Goal: Share content: Share content

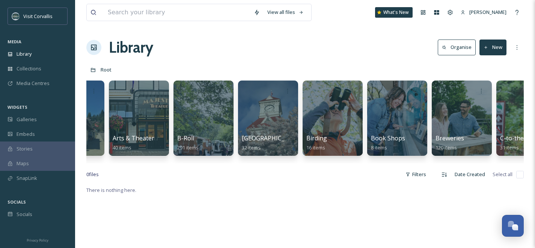
scroll to position [0, 304]
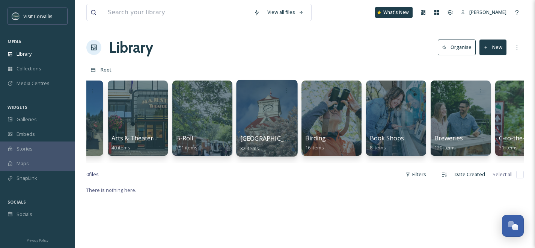
click at [273, 125] on div at bounding box center [266, 118] width 61 height 77
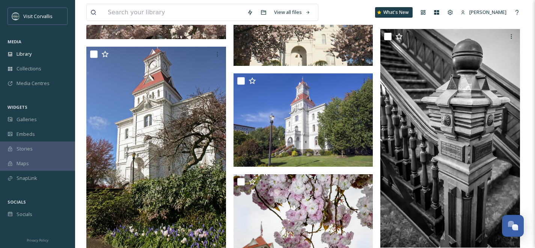
scroll to position [1321, 0]
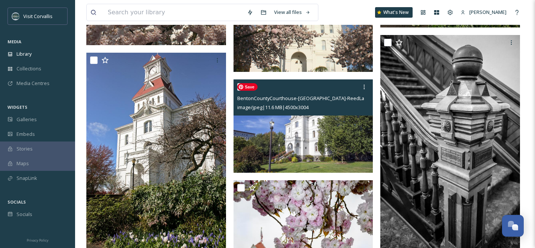
click at [285, 153] on img at bounding box center [304, 125] width 140 height 93
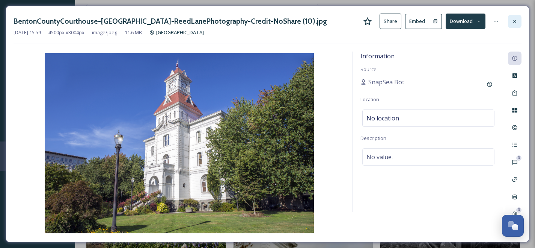
click at [515, 21] on icon at bounding box center [515, 21] width 3 height 3
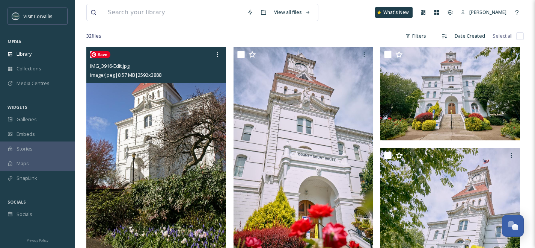
scroll to position [56, 0]
click at [188, 163] on img at bounding box center [156, 152] width 140 height 210
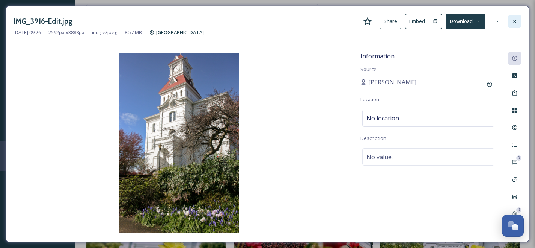
click at [517, 22] on icon at bounding box center [515, 21] width 6 height 6
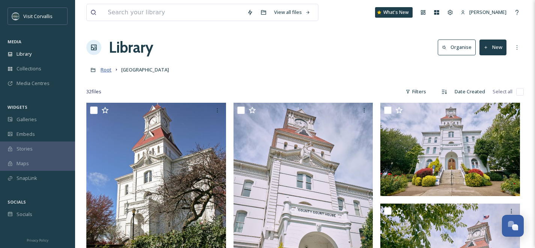
click at [107, 71] on span "Root" at bounding box center [106, 69] width 11 height 7
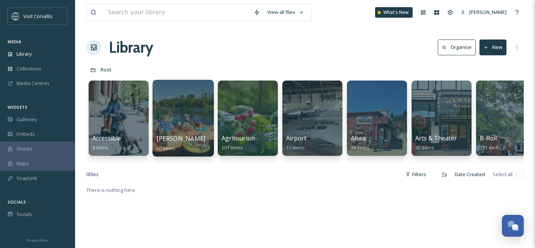
click at [188, 114] on div at bounding box center [183, 118] width 61 height 77
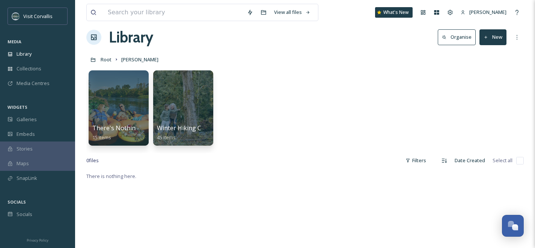
scroll to position [9, 0]
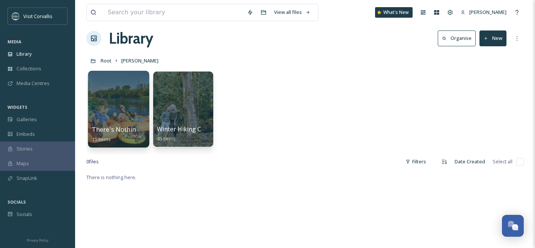
click at [134, 105] on div at bounding box center [118, 109] width 61 height 77
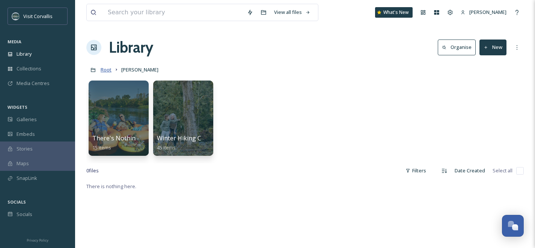
click at [106, 69] on span "Root" at bounding box center [106, 69] width 11 height 7
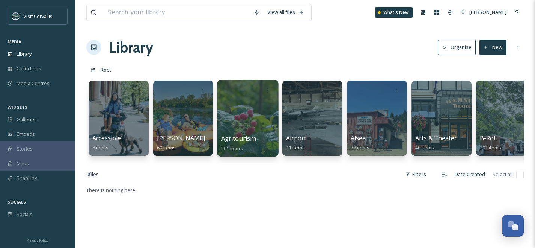
click at [251, 118] on div at bounding box center [247, 118] width 61 height 77
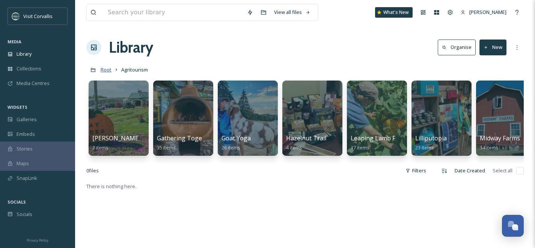
click at [106, 70] on span "Root" at bounding box center [106, 69] width 11 height 7
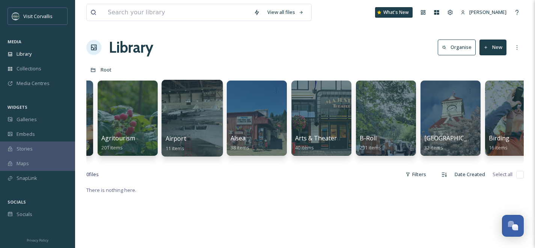
scroll to position [0, 121]
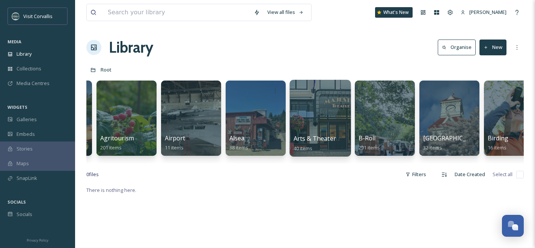
click at [321, 114] on div at bounding box center [320, 118] width 61 height 77
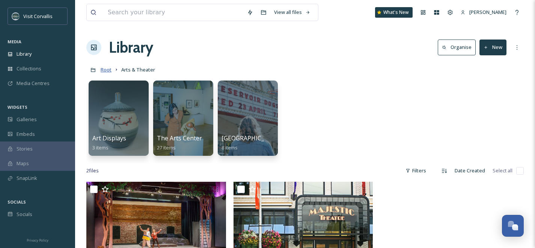
click at [106, 68] on span "Root" at bounding box center [106, 69] width 11 height 7
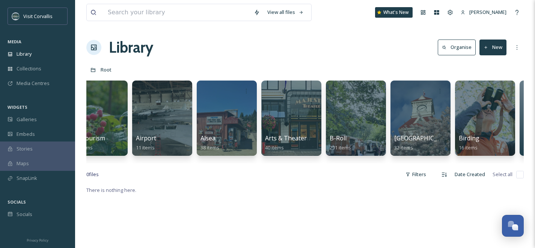
scroll to position [0, 154]
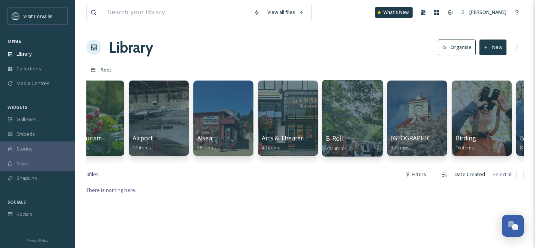
click at [357, 114] on div at bounding box center [352, 118] width 61 height 77
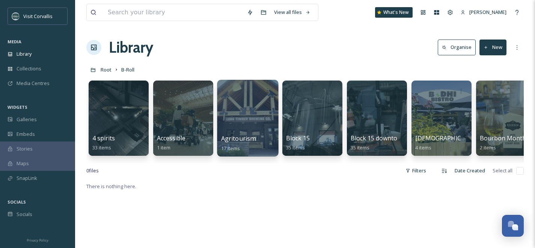
click at [258, 111] on div at bounding box center [247, 118] width 61 height 77
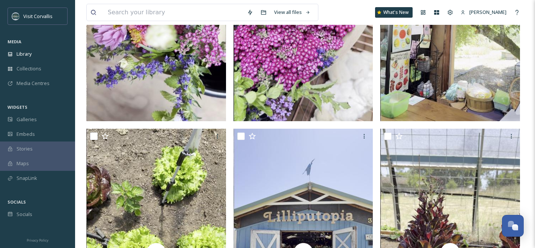
scroll to position [221, 0]
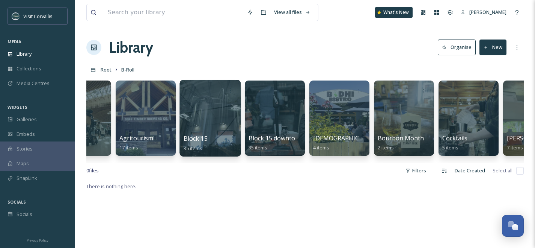
scroll to position [0, 105]
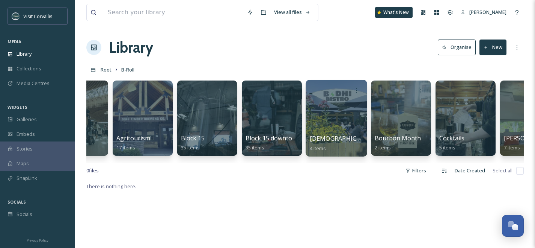
click at [337, 121] on div at bounding box center [336, 118] width 61 height 77
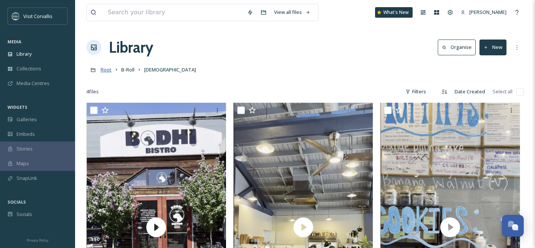
click at [106, 71] on span "Root" at bounding box center [106, 69] width 11 height 7
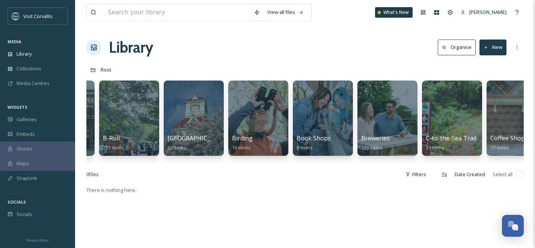
scroll to position [0, 384]
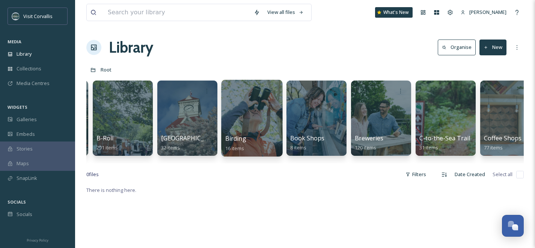
click at [245, 107] on div at bounding box center [251, 118] width 61 height 77
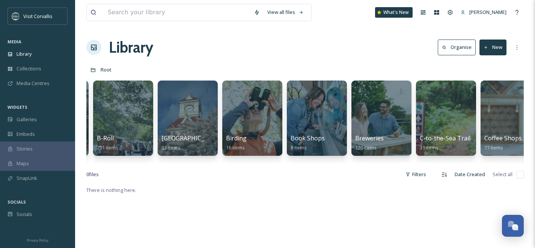
scroll to position [0, 386]
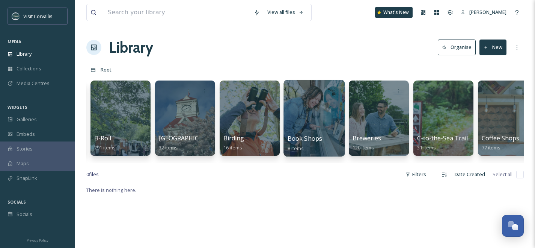
click at [307, 131] on div at bounding box center [314, 118] width 61 height 77
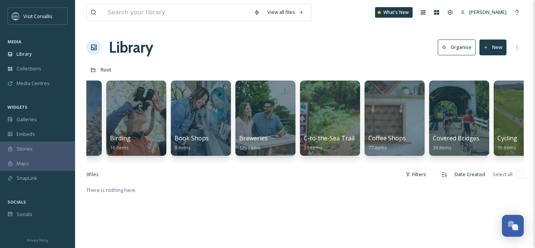
scroll to position [0, 502]
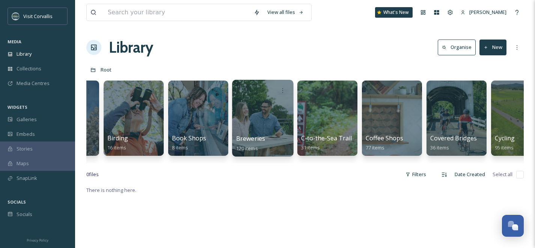
click at [259, 123] on div at bounding box center [262, 118] width 61 height 77
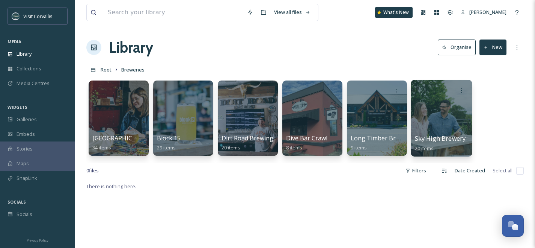
click at [441, 113] on div at bounding box center [441, 118] width 61 height 77
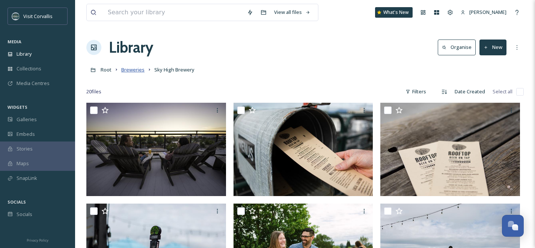
click at [134, 70] on span "Breweries" at bounding box center [132, 69] width 23 height 7
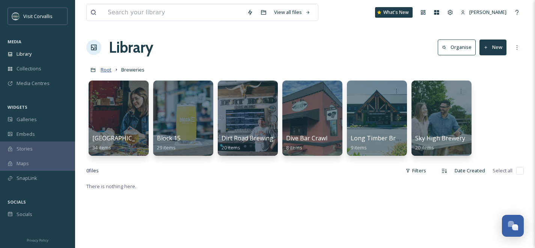
click at [103, 68] on span "Root" at bounding box center [106, 69] width 11 height 7
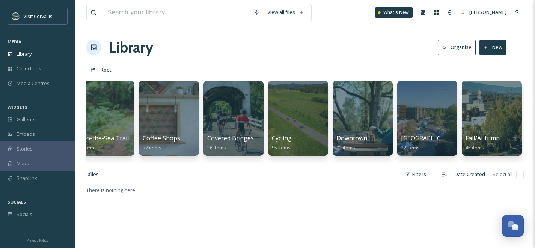
scroll to position [0, 731]
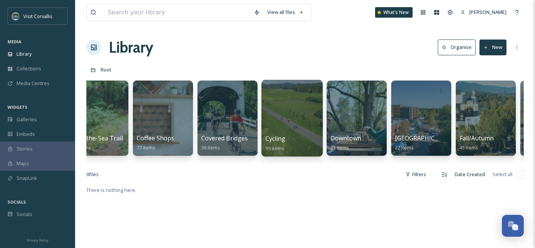
click at [287, 110] on div at bounding box center [292, 118] width 61 height 77
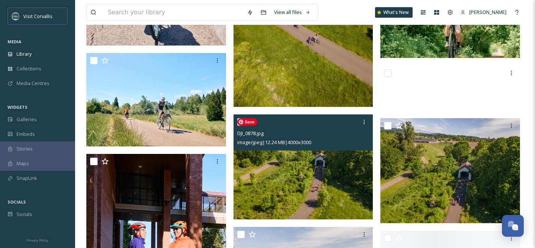
scroll to position [1063, 0]
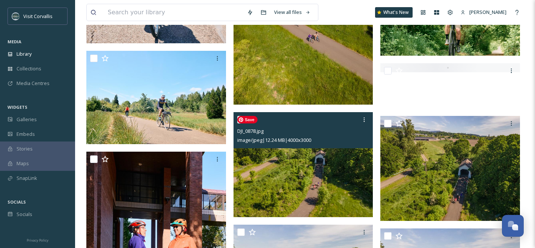
click at [324, 186] on img at bounding box center [304, 164] width 140 height 105
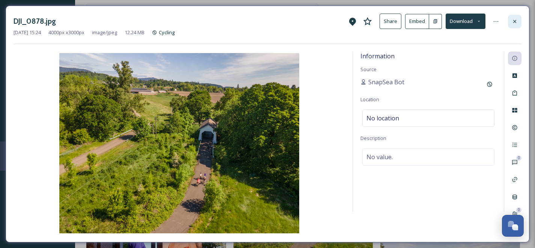
click at [514, 20] on icon at bounding box center [515, 21] width 3 height 3
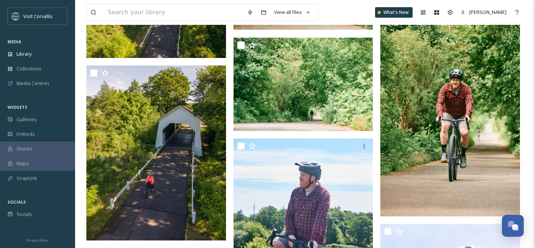
scroll to position [2648, 0]
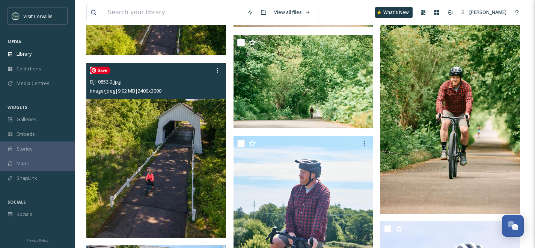
click at [180, 171] on img at bounding box center [156, 150] width 140 height 175
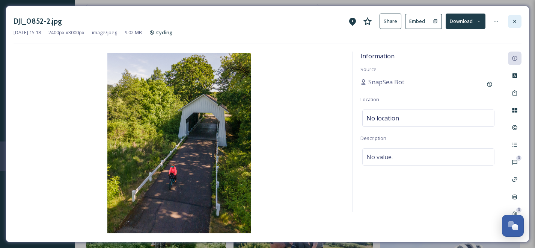
click at [514, 20] on icon at bounding box center [515, 21] width 6 height 6
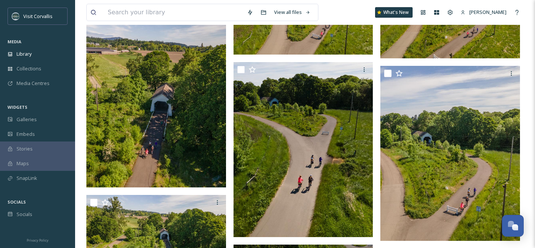
scroll to position [1507, 0]
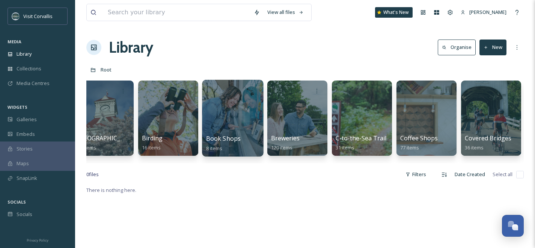
scroll to position [0, 469]
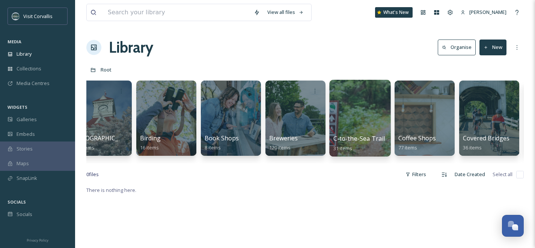
click at [351, 115] on div at bounding box center [360, 118] width 61 height 77
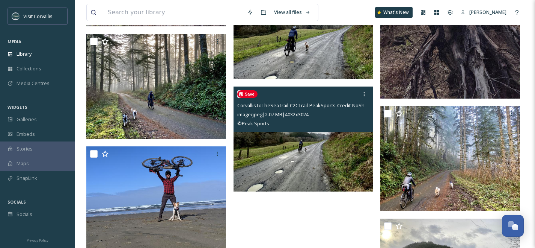
scroll to position [1404, 0]
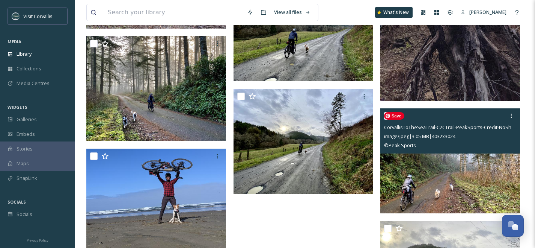
click at [446, 159] on img at bounding box center [451, 160] width 140 height 105
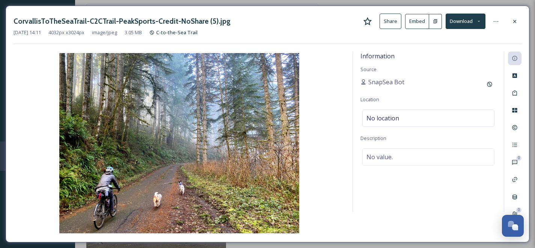
click at [393, 21] on button "Share" at bounding box center [391, 21] width 22 height 15
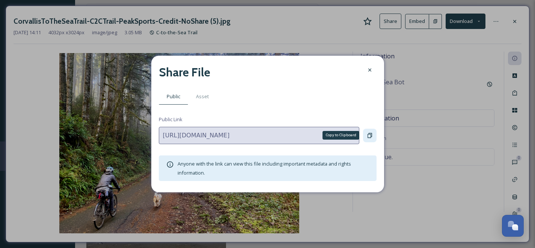
click at [370, 135] on icon at bounding box center [370, 135] width 6 height 6
click at [366, 69] on div at bounding box center [370, 70] width 14 height 14
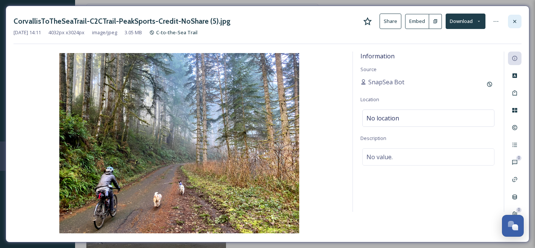
click at [514, 21] on icon at bounding box center [515, 21] width 6 height 6
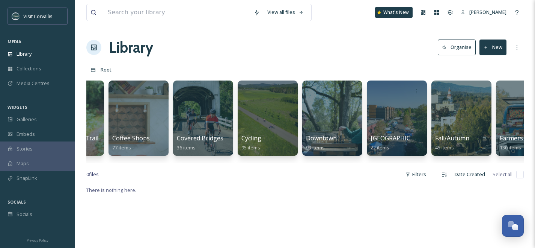
scroll to position [0, 765]
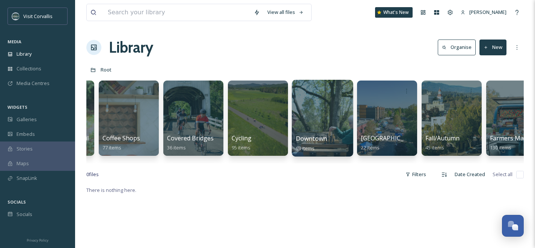
click at [320, 115] on div at bounding box center [322, 118] width 61 height 77
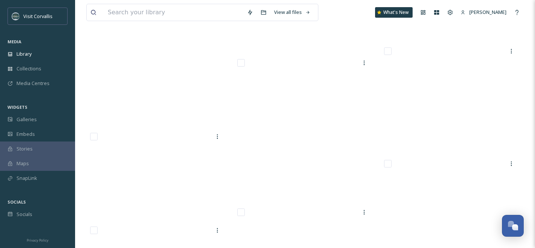
scroll to position [3724, 0]
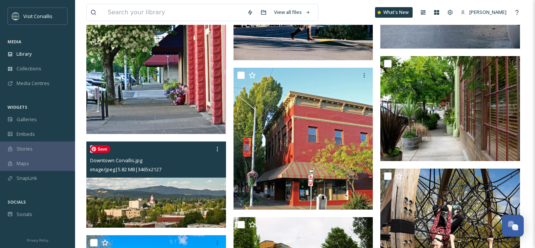
click at [191, 187] on img at bounding box center [156, 184] width 140 height 86
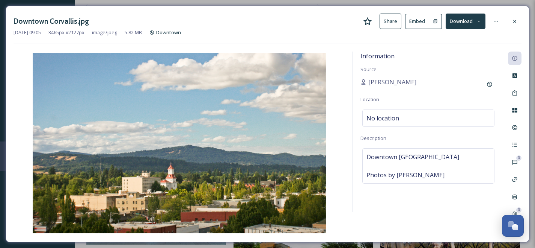
click at [391, 21] on button "Share" at bounding box center [391, 21] width 22 height 15
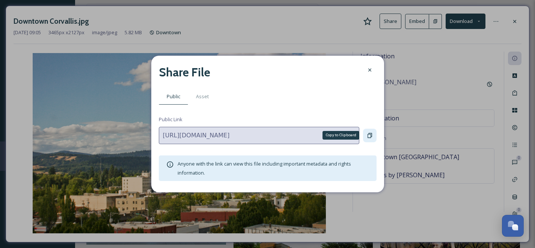
click at [370, 134] on icon at bounding box center [370, 135] width 5 height 5
click at [368, 68] on icon at bounding box center [370, 70] width 6 height 6
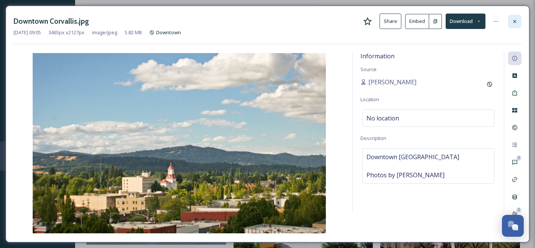
click at [514, 21] on icon at bounding box center [515, 21] width 3 height 3
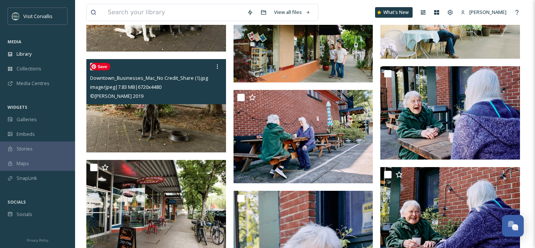
scroll to position [1795, 0]
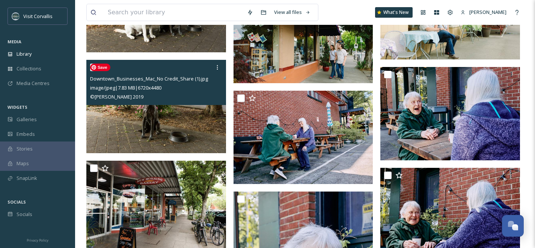
click at [208, 130] on img at bounding box center [156, 106] width 140 height 93
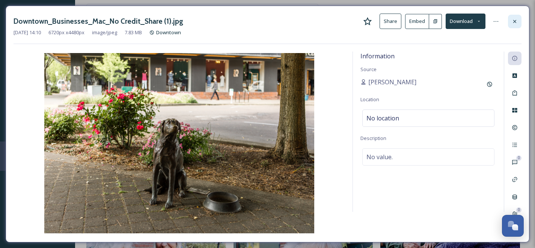
click at [513, 21] on icon at bounding box center [515, 21] width 6 height 6
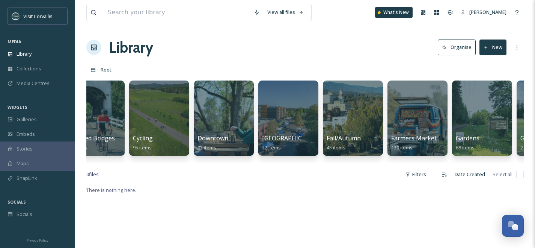
scroll to position [0, 865]
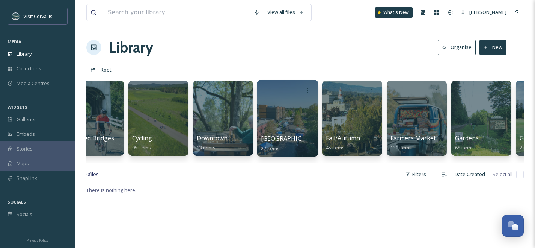
click at [286, 109] on div at bounding box center [287, 118] width 61 height 77
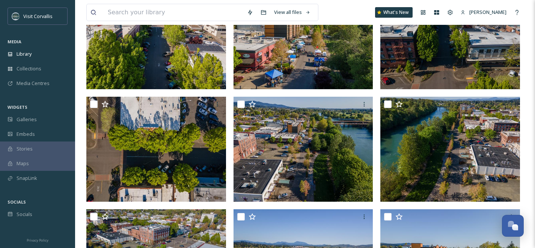
scroll to position [446, 0]
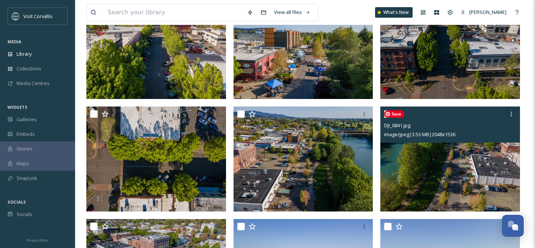
click at [443, 163] on img at bounding box center [451, 158] width 140 height 105
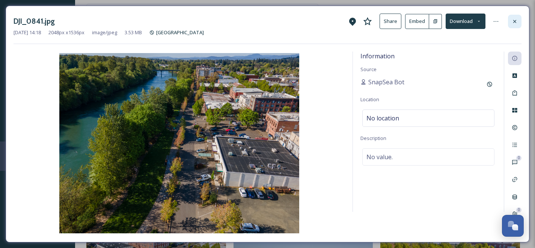
click at [515, 21] on icon at bounding box center [515, 21] width 3 height 3
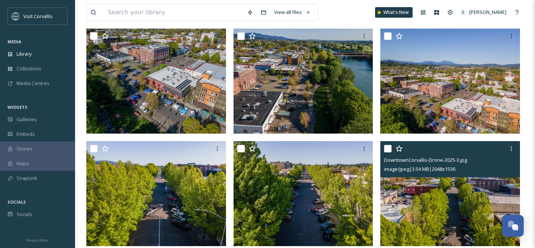
scroll to position [187, 0]
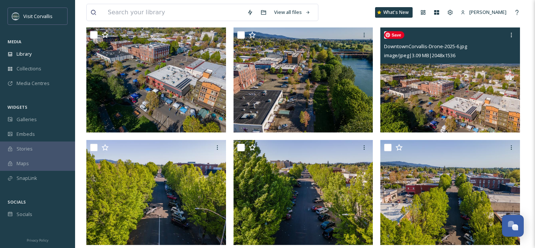
click at [428, 105] on img at bounding box center [451, 79] width 140 height 105
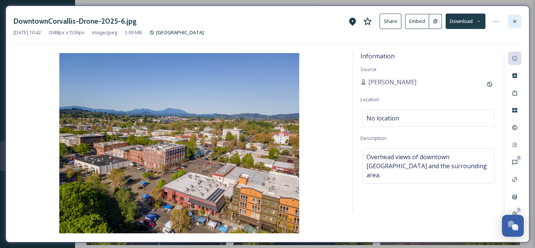
click at [517, 22] on icon at bounding box center [515, 21] width 6 height 6
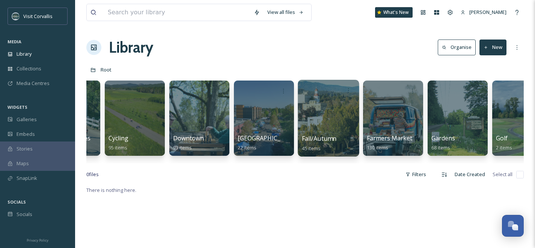
scroll to position [0, 890]
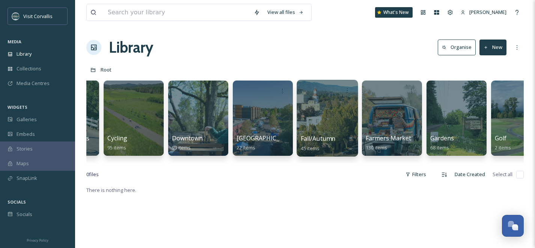
click at [320, 118] on div at bounding box center [327, 118] width 61 height 77
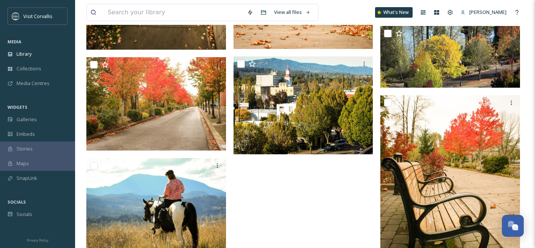
scroll to position [1706, 0]
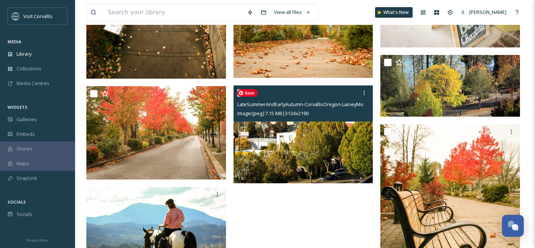
click at [319, 167] on img at bounding box center [304, 134] width 140 height 98
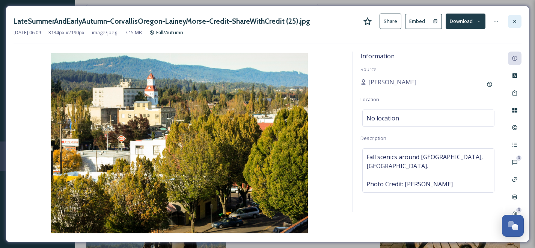
click at [515, 20] on icon at bounding box center [515, 21] width 6 height 6
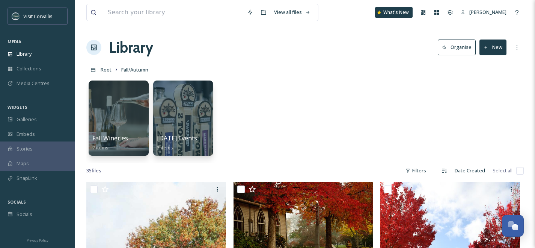
scroll to position [3, 0]
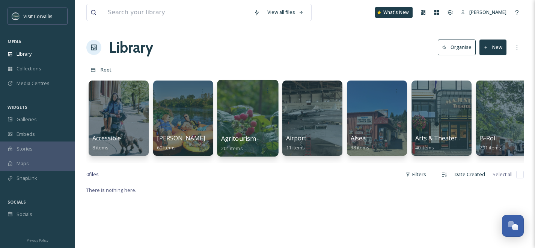
scroll to position [0, 0]
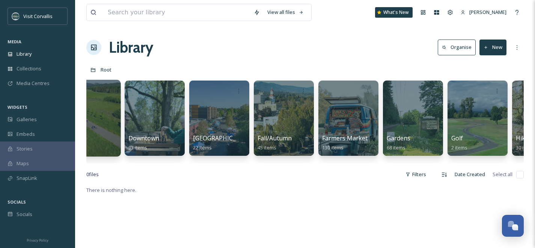
scroll to position [0, 934]
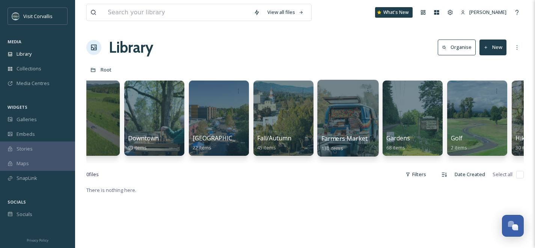
click at [342, 113] on div at bounding box center [347, 118] width 61 height 77
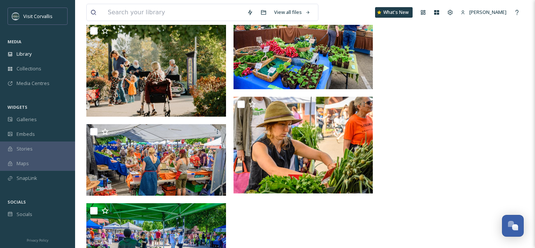
scroll to position [4021, 0]
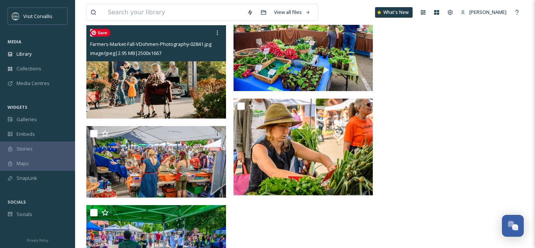
click at [174, 68] on img at bounding box center [156, 71] width 140 height 93
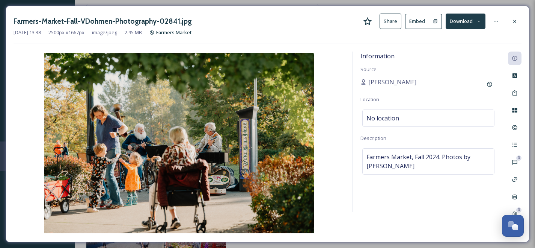
click at [396, 23] on button "Share" at bounding box center [391, 21] width 22 height 15
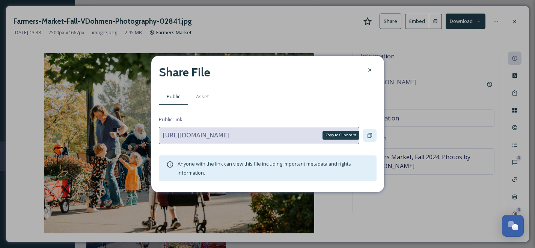
click at [370, 136] on icon at bounding box center [370, 135] width 6 height 6
click at [372, 71] on icon at bounding box center [370, 70] width 6 height 6
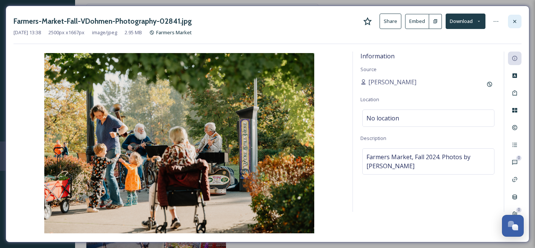
click at [516, 21] on icon at bounding box center [515, 21] width 6 height 6
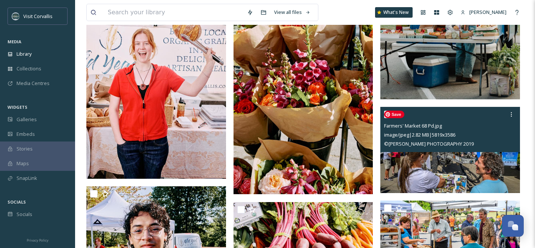
scroll to position [3217, 0]
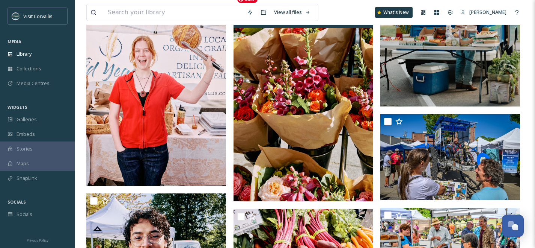
click at [314, 108] on img at bounding box center [304, 96] width 140 height 209
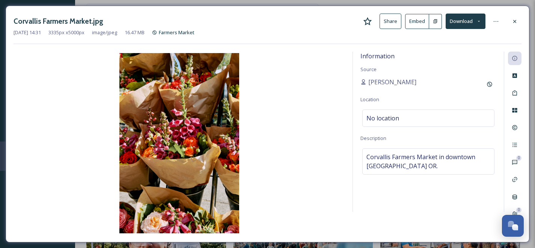
click at [392, 20] on button "Share" at bounding box center [391, 21] width 22 height 15
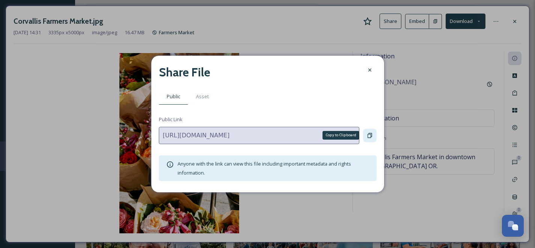
click at [371, 133] on icon at bounding box center [370, 135] width 6 height 6
click at [372, 69] on icon at bounding box center [370, 70] width 6 height 6
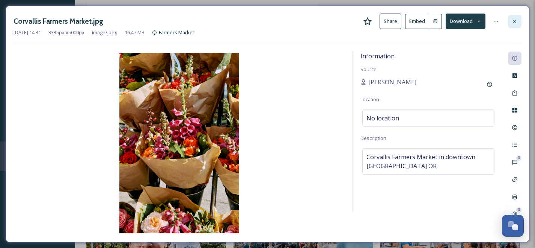
click at [515, 21] on icon at bounding box center [515, 21] width 3 height 3
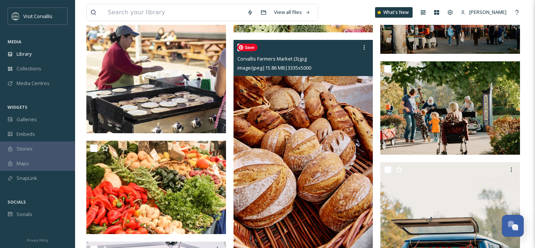
scroll to position [2952, 0]
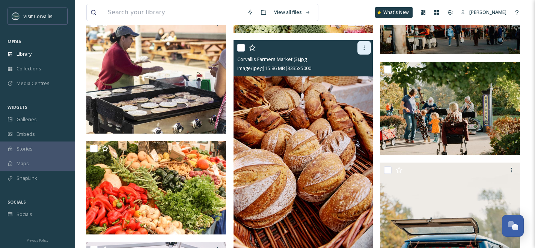
click at [364, 49] on icon at bounding box center [364, 48] width 6 height 6
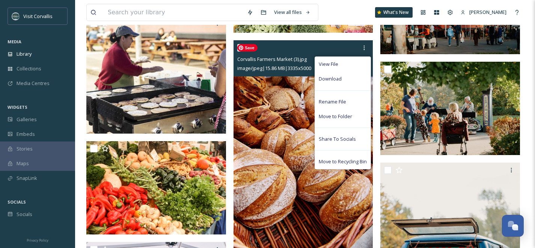
click at [275, 128] on img at bounding box center [304, 144] width 140 height 209
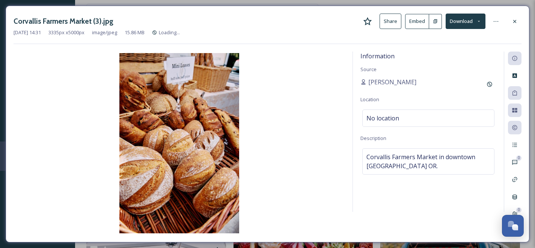
click at [392, 21] on button "Share" at bounding box center [391, 21] width 22 height 15
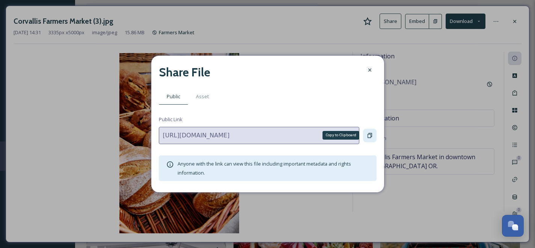
click at [370, 134] on icon at bounding box center [370, 135] width 6 height 6
click at [367, 72] on icon at bounding box center [370, 70] width 6 height 6
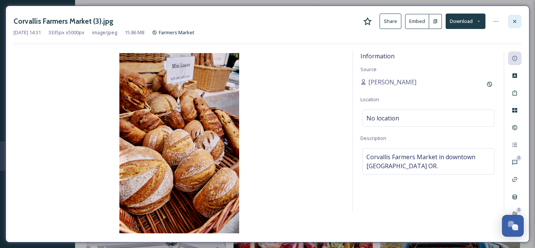
click at [514, 20] on icon at bounding box center [515, 21] width 6 height 6
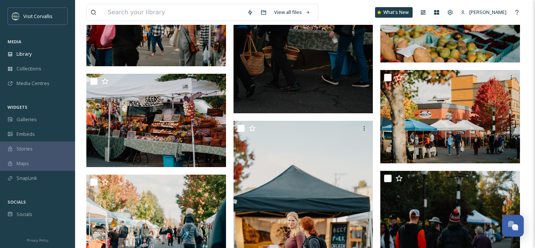
scroll to position [1313, 0]
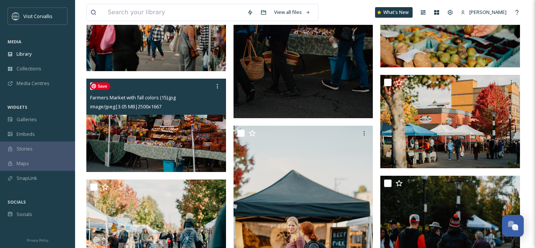
click at [169, 140] on img at bounding box center [156, 125] width 140 height 93
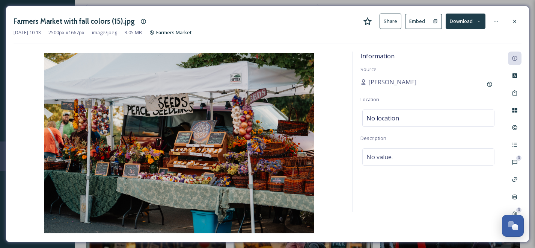
click at [393, 22] on button "Share" at bounding box center [391, 21] width 22 height 15
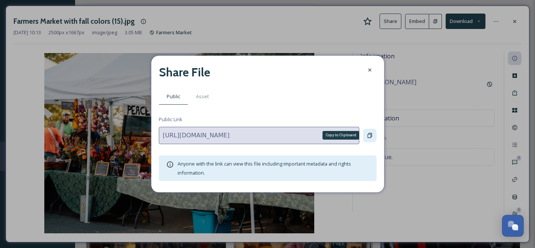
click at [370, 136] on icon at bounding box center [370, 135] width 6 height 6
click at [368, 68] on icon at bounding box center [370, 70] width 6 height 6
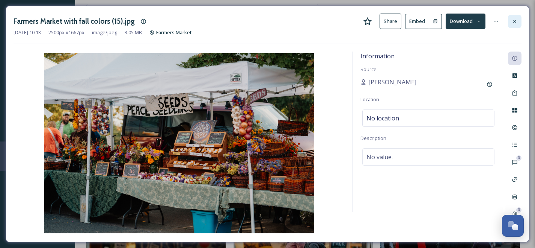
click at [514, 18] on div at bounding box center [515, 22] width 14 height 14
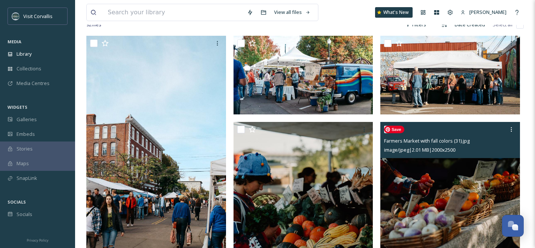
scroll to position [145, 0]
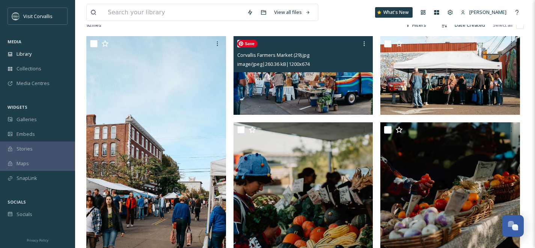
click at [313, 88] on img at bounding box center [304, 75] width 140 height 79
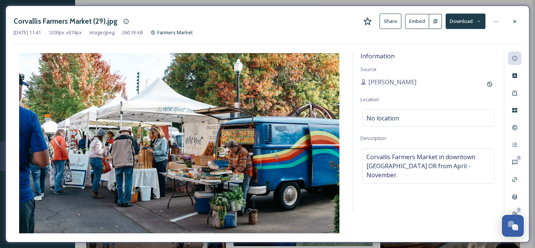
click at [388, 23] on button "Share" at bounding box center [391, 21] width 22 height 15
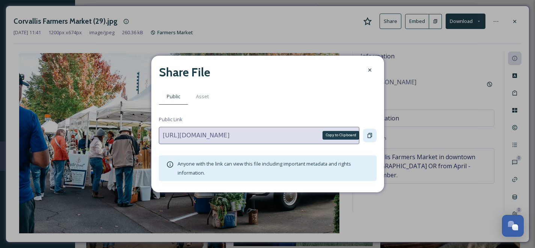
click at [370, 135] on icon at bounding box center [370, 135] width 6 height 6
click at [370, 69] on icon at bounding box center [370, 70] width 6 height 6
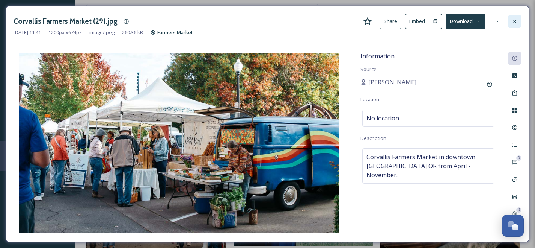
click at [514, 21] on icon at bounding box center [515, 21] width 6 height 6
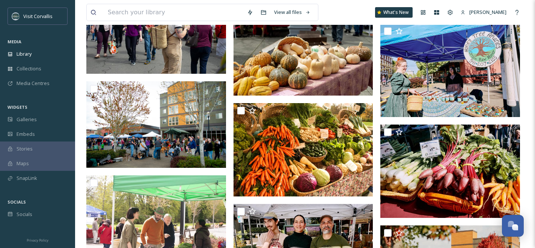
scroll to position [2692, 0]
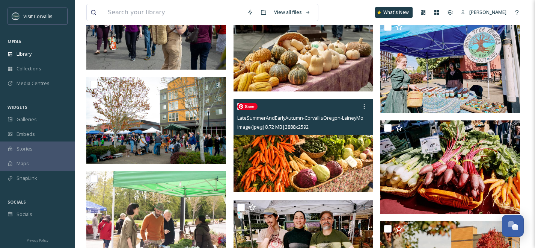
click at [313, 158] on img at bounding box center [304, 145] width 140 height 93
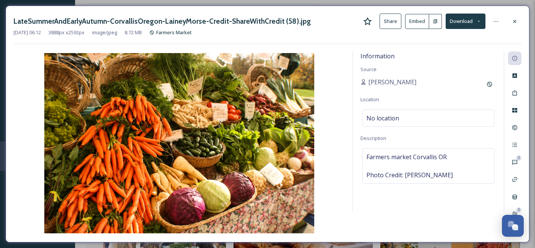
click at [395, 21] on button "Share" at bounding box center [391, 21] width 22 height 15
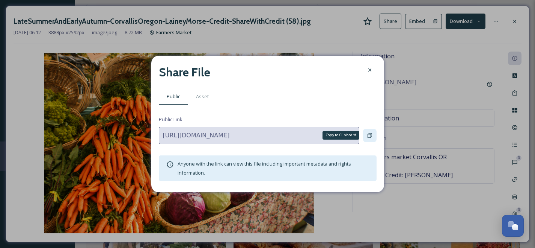
click at [367, 134] on icon at bounding box center [370, 135] width 6 height 6
click at [368, 68] on icon at bounding box center [370, 70] width 6 height 6
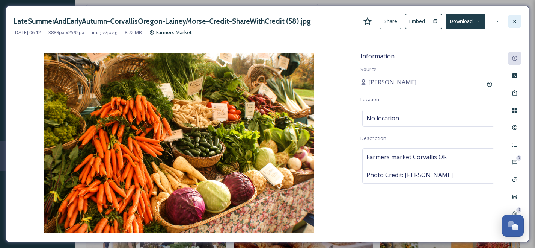
click at [513, 20] on icon at bounding box center [515, 21] width 6 height 6
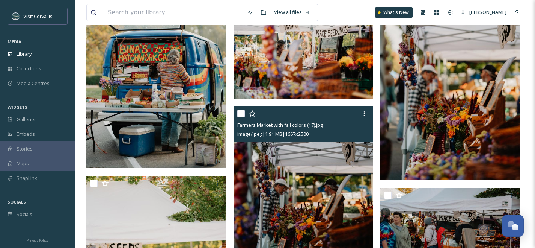
scroll to position [897, 0]
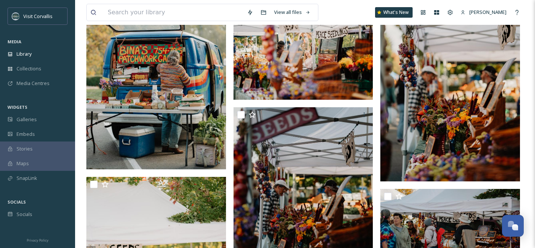
click at [425, 95] on img at bounding box center [451, 76] width 140 height 210
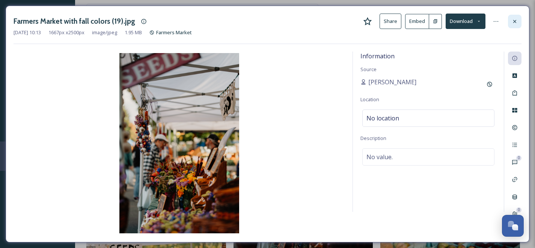
click at [516, 18] on icon at bounding box center [515, 21] width 6 height 6
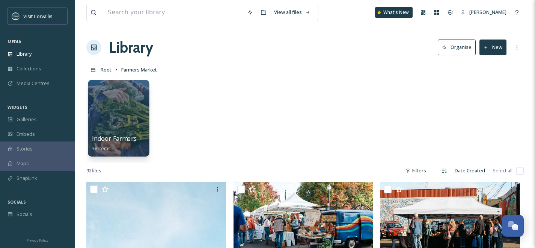
click at [125, 109] on div at bounding box center [118, 118] width 61 height 77
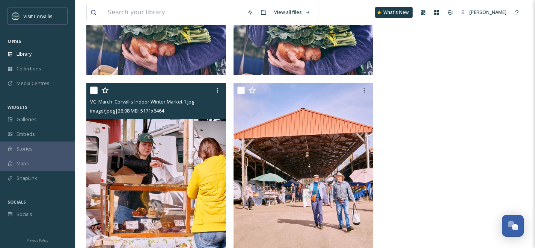
scroll to position [2229, 0]
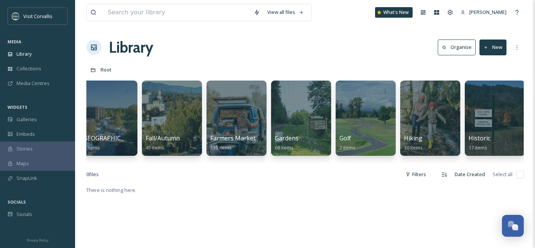
scroll to position [0, 1051]
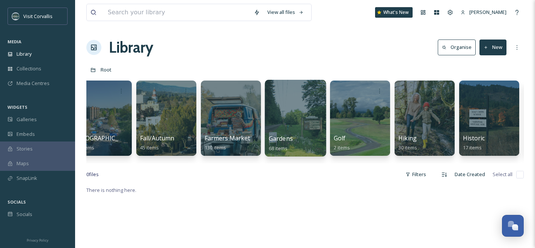
click at [307, 120] on div at bounding box center [295, 118] width 61 height 77
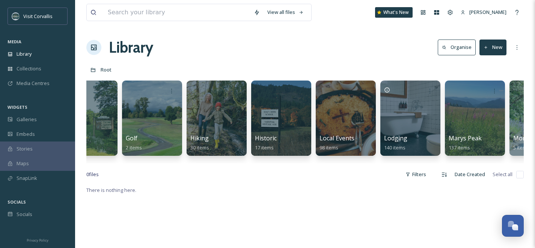
scroll to position [0, 1262]
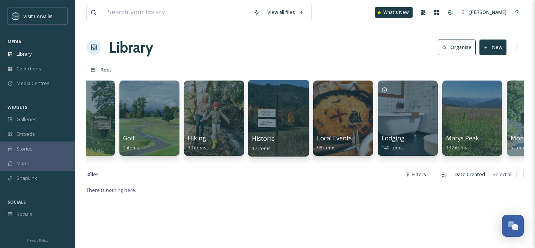
click at [290, 117] on div at bounding box center [278, 118] width 61 height 77
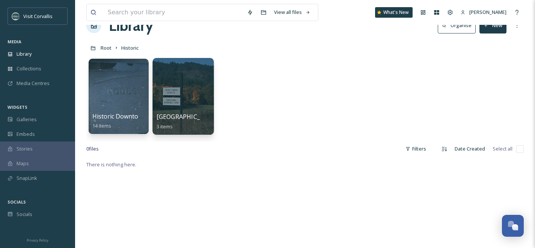
scroll to position [20, 0]
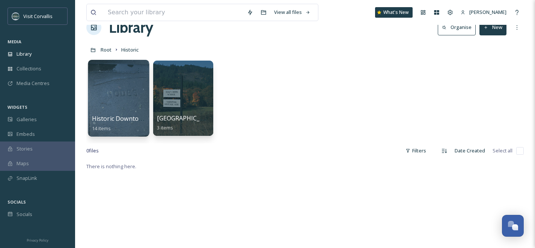
click at [133, 96] on div at bounding box center [118, 98] width 61 height 77
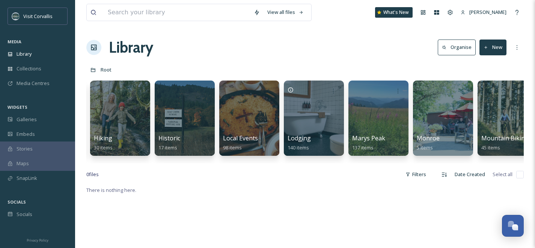
scroll to position [0, 1356]
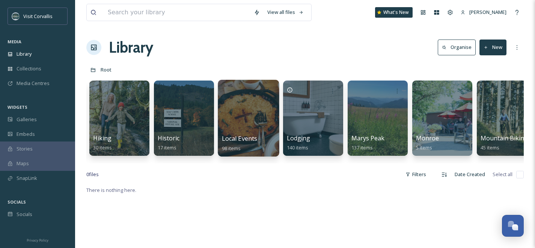
click at [234, 113] on div at bounding box center [248, 118] width 61 height 77
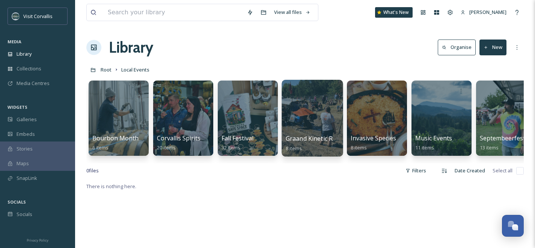
click at [299, 122] on div at bounding box center [312, 118] width 61 height 77
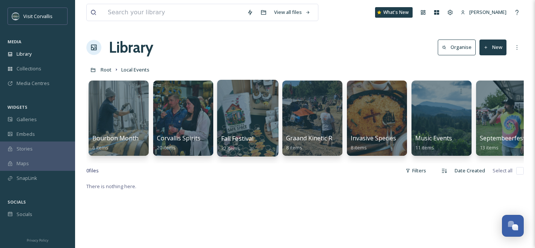
scroll to position [0, 15]
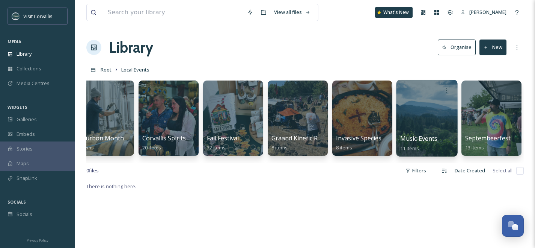
click at [413, 119] on div at bounding box center [426, 118] width 61 height 77
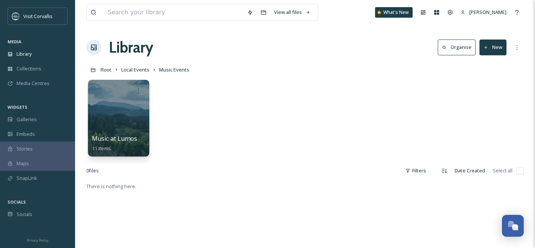
click at [129, 112] on div at bounding box center [118, 118] width 61 height 77
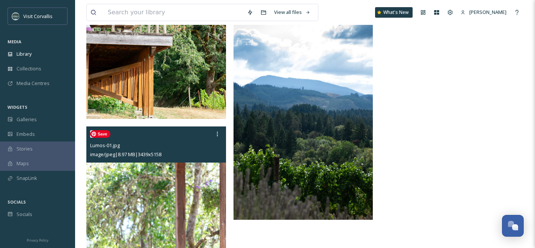
scroll to position [626, 0]
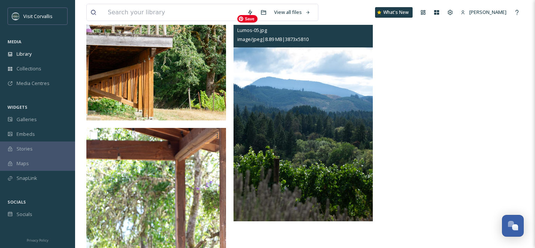
click at [295, 126] on img at bounding box center [304, 116] width 140 height 210
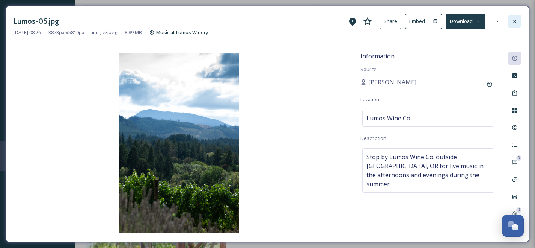
click at [513, 21] on icon at bounding box center [515, 21] width 6 height 6
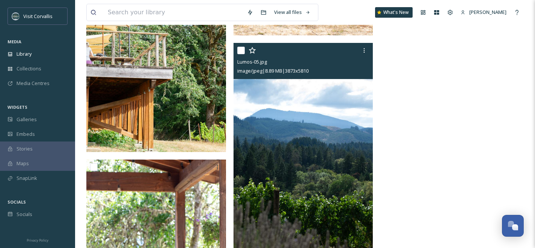
scroll to position [594, 0]
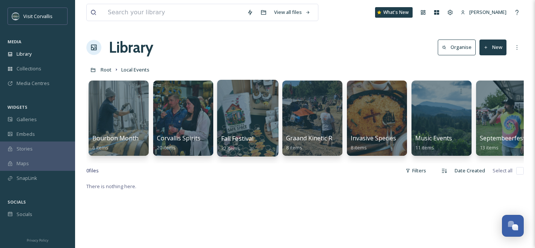
scroll to position [0, 15]
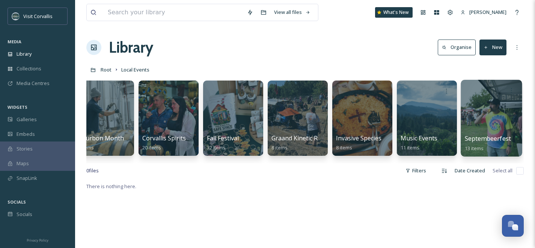
click at [500, 114] on div at bounding box center [491, 118] width 61 height 77
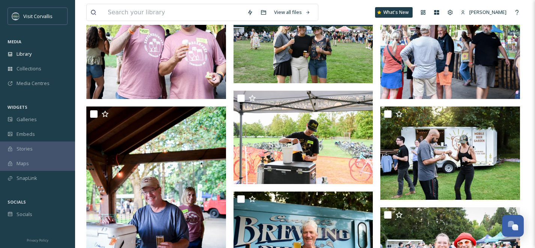
scroll to position [214, 0]
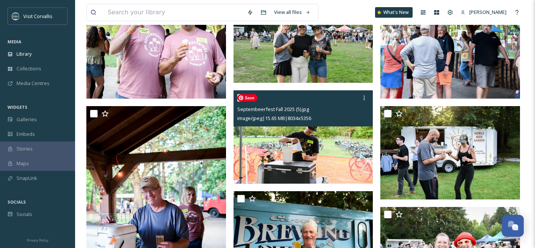
click at [340, 146] on img at bounding box center [304, 136] width 140 height 93
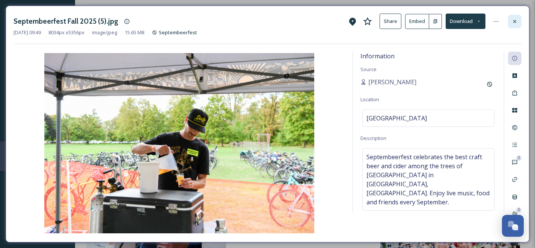
click at [515, 22] on icon at bounding box center [515, 21] width 6 height 6
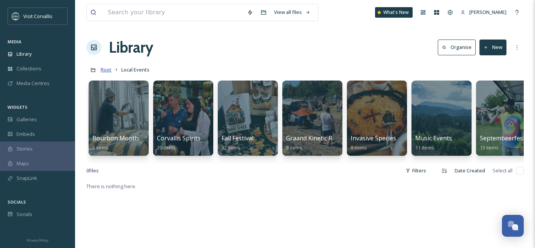
click at [105, 67] on span "Root" at bounding box center [106, 69] width 11 height 7
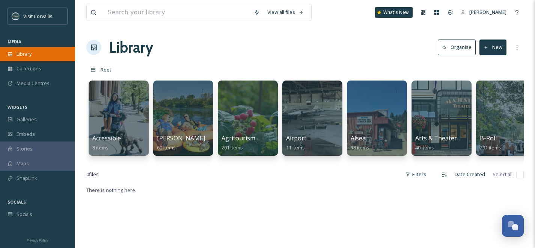
click at [25, 52] on span "Library" at bounding box center [24, 53] width 15 height 7
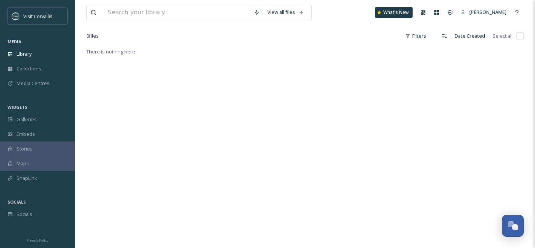
scroll to position [185, 0]
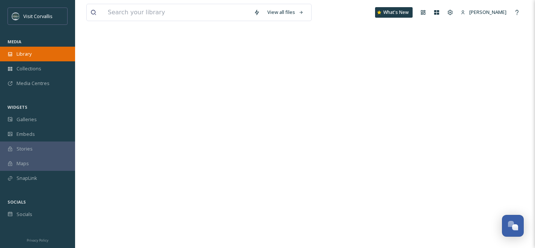
click at [29, 53] on span "Library" at bounding box center [24, 53] width 15 height 7
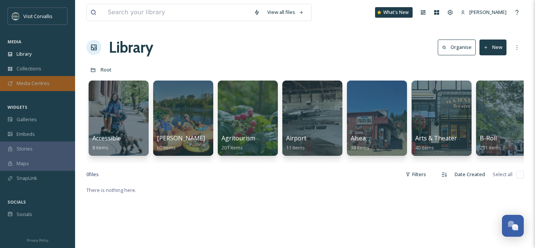
click at [32, 83] on span "Media Centres" at bounding box center [33, 83] width 33 height 7
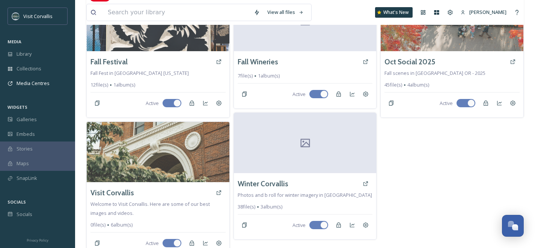
scroll to position [89, 0]
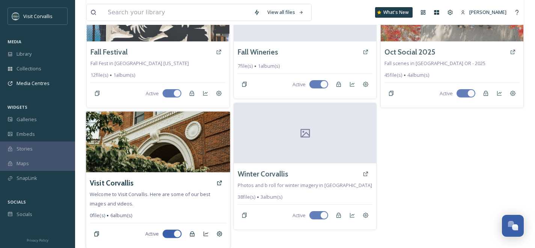
click at [173, 195] on span "Welcome to Visit Corvallis. Here are some of our best images and videos." at bounding box center [150, 198] width 121 height 16
click at [171, 189] on div "Visit Corvallis Welcome to Visit Corvallis. Here are some of our best images an…" at bounding box center [158, 210] width 144 height 76
click at [161, 181] on div "Visit Corvallis" at bounding box center [158, 183] width 136 height 14
click at [160, 163] on img at bounding box center [158, 141] width 144 height 61
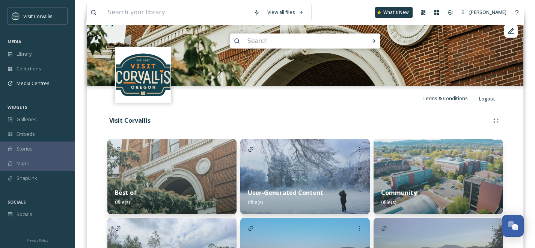
scroll to position [157, 0]
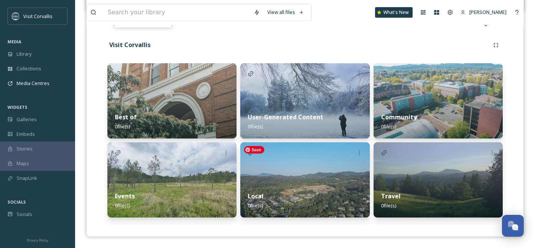
click at [287, 181] on img at bounding box center [304, 179] width 129 height 75
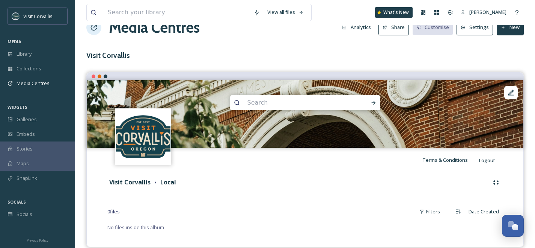
scroll to position [30, 0]
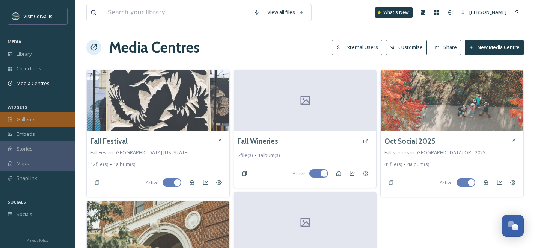
click at [25, 120] on span "Galleries" at bounding box center [27, 119] width 20 height 7
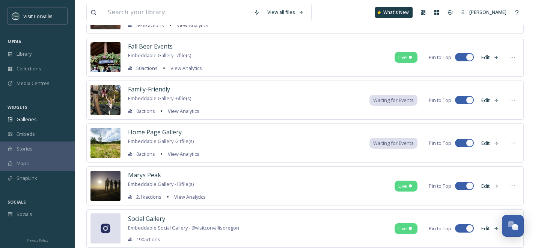
scroll to position [199, 0]
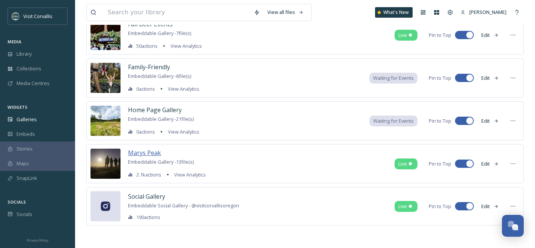
click at [146, 152] on span "Marys Peak" at bounding box center [144, 152] width 33 height 8
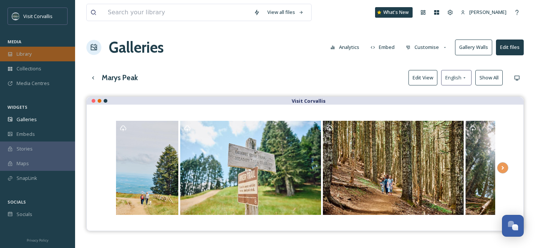
click at [31, 51] on span "Library" at bounding box center [24, 53] width 15 height 7
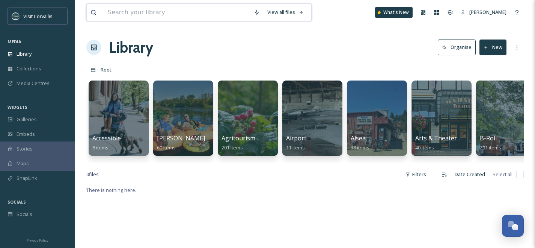
click at [133, 16] on input at bounding box center [177, 12] width 146 height 17
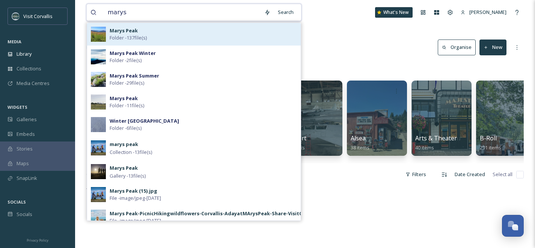
type input "marys"
click at [180, 36] on div "Marys Peak Folder - 137 file(s)" at bounding box center [203, 34] width 187 height 14
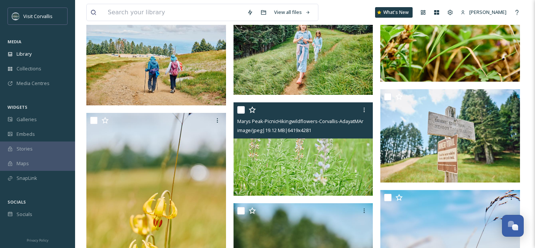
scroll to position [3284, 0]
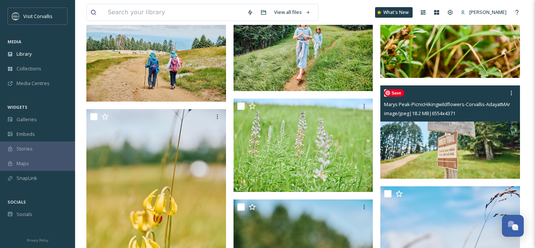
click at [427, 159] on img at bounding box center [451, 131] width 140 height 93
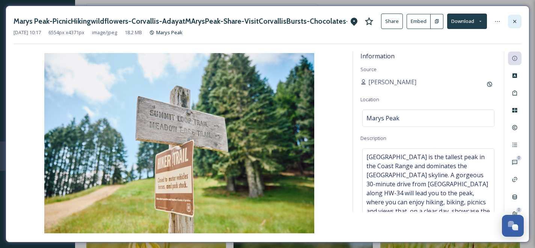
click at [513, 20] on icon at bounding box center [515, 21] width 6 height 6
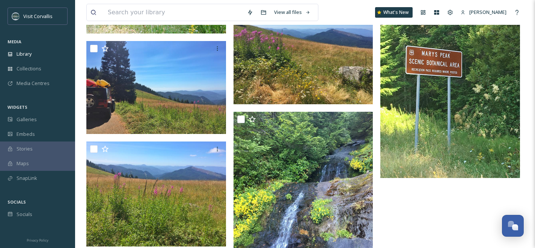
scroll to position [4517, 0]
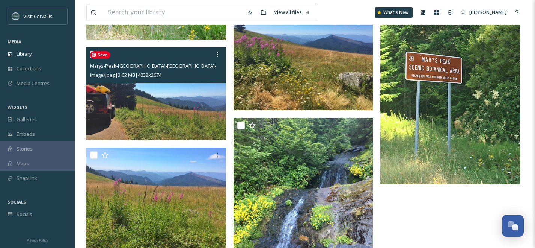
click at [184, 107] on img at bounding box center [156, 93] width 140 height 93
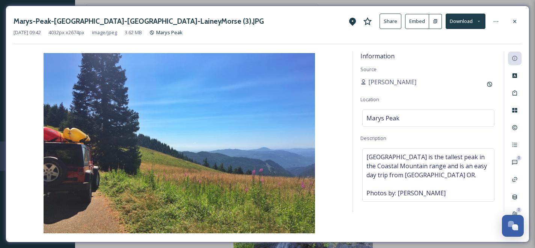
click at [392, 21] on button "Share" at bounding box center [391, 21] width 22 height 15
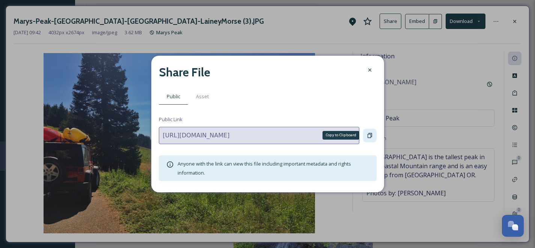
click at [370, 136] on icon at bounding box center [370, 135] width 6 height 6
click at [369, 69] on icon at bounding box center [370, 70] width 6 height 6
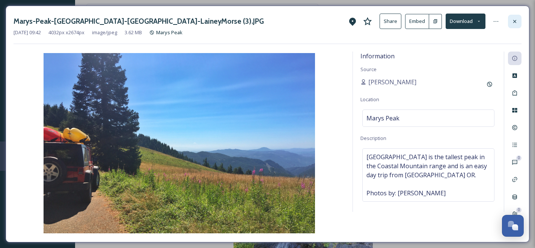
click at [514, 21] on icon at bounding box center [515, 21] width 3 height 3
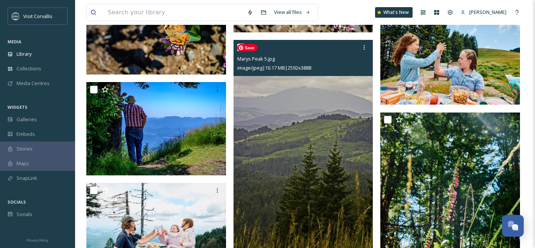
scroll to position [1462, 0]
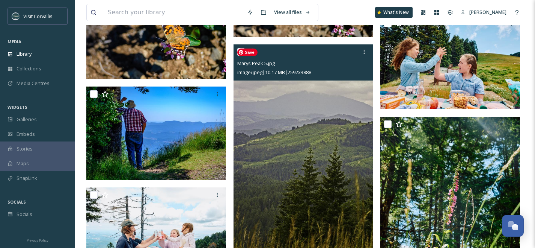
click at [262, 133] on img at bounding box center [304, 149] width 140 height 210
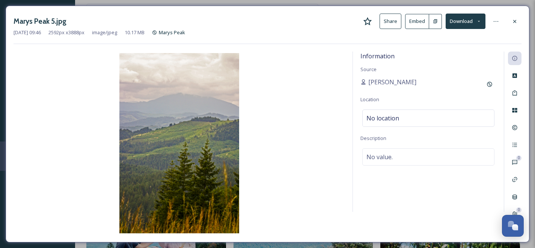
click at [388, 20] on button "Share" at bounding box center [391, 21] width 22 height 15
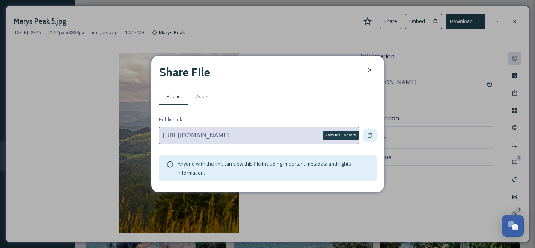
click at [372, 133] on icon at bounding box center [370, 135] width 5 height 5
click at [367, 67] on div at bounding box center [370, 70] width 14 height 14
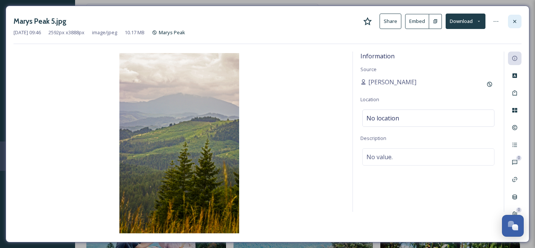
click at [512, 23] on icon at bounding box center [515, 21] width 6 height 6
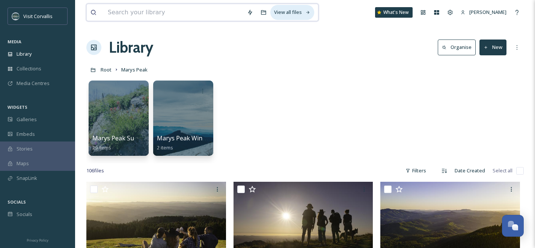
click at [274, 13] on div "View all files" at bounding box center [293, 12] width 44 height 15
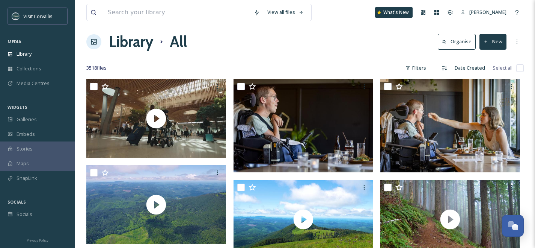
scroll to position [7, 0]
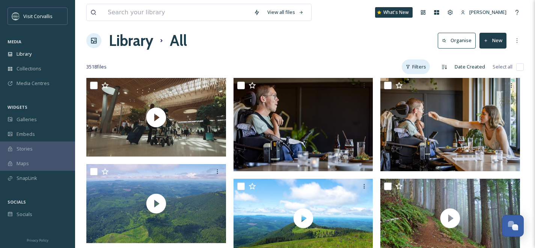
click at [421, 66] on div "Filters" at bounding box center [416, 66] width 28 height 15
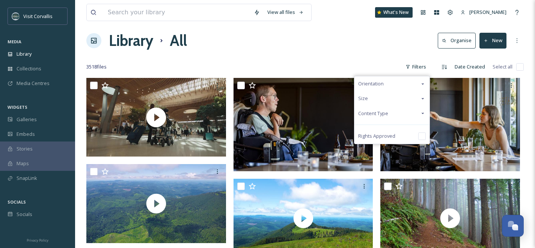
click at [422, 112] on icon at bounding box center [423, 113] width 6 height 6
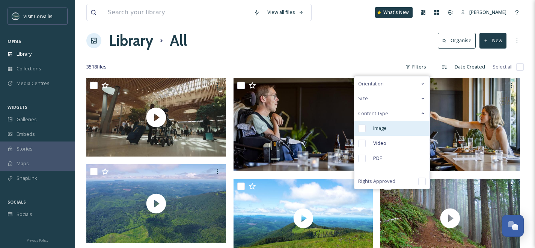
click at [364, 128] on input "checkbox" at bounding box center [362, 128] width 8 height 8
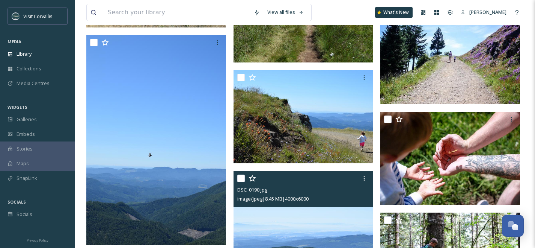
scroll to position [3757, 0]
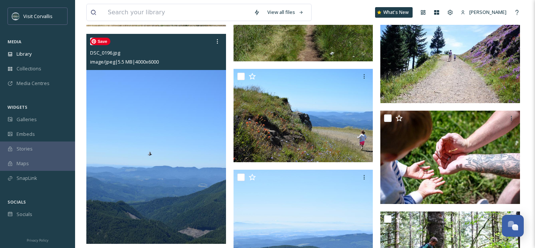
click at [207, 184] on img at bounding box center [156, 139] width 140 height 210
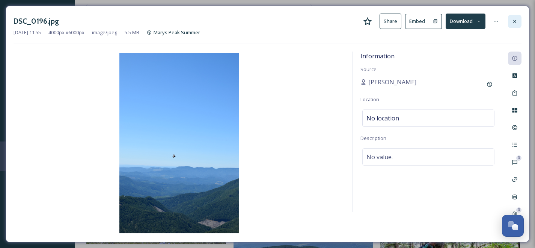
click at [514, 21] on icon at bounding box center [515, 21] width 6 height 6
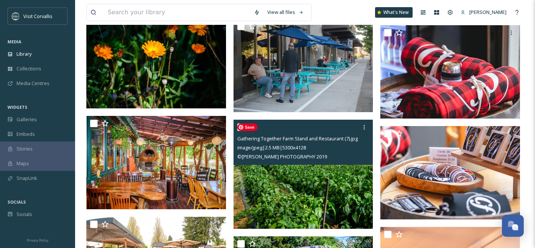
scroll to position [12624, 0]
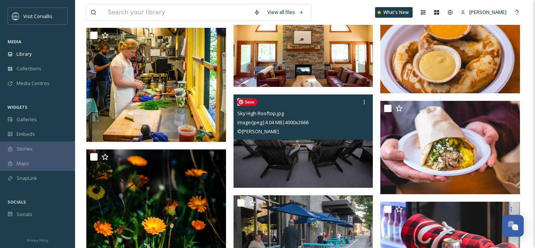
click at [295, 156] on img at bounding box center [304, 140] width 140 height 93
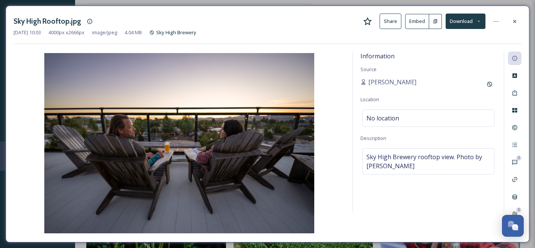
click at [390, 21] on button "Share" at bounding box center [391, 21] width 22 height 15
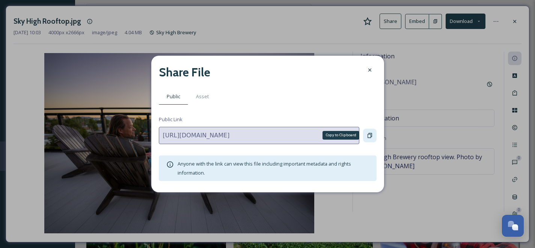
click at [368, 134] on icon at bounding box center [370, 135] width 5 height 5
click at [369, 67] on icon at bounding box center [370, 70] width 6 height 6
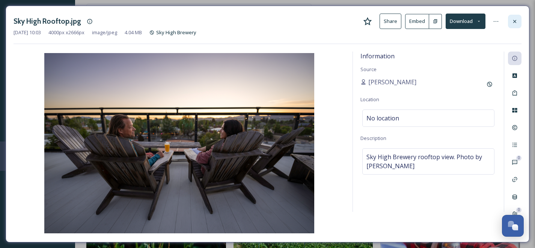
click at [517, 20] on icon at bounding box center [515, 21] width 6 height 6
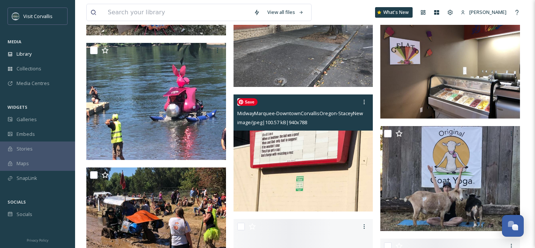
scroll to position [22560, 0]
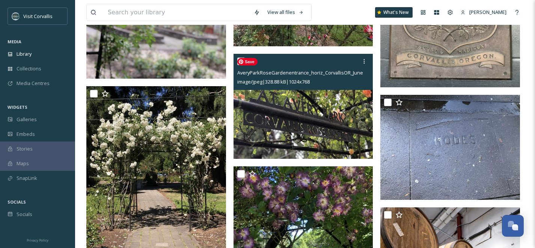
scroll to position [25686, 0]
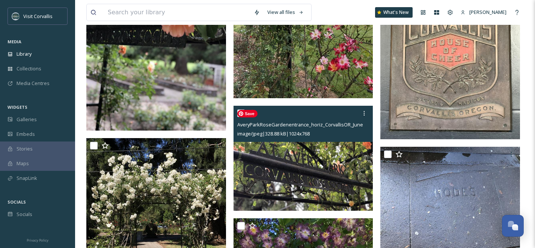
click at [347, 181] on img at bounding box center [304, 158] width 140 height 105
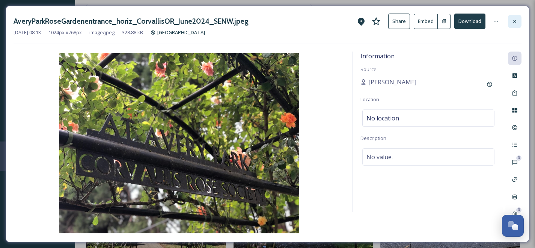
click at [516, 20] on icon at bounding box center [515, 21] width 3 height 3
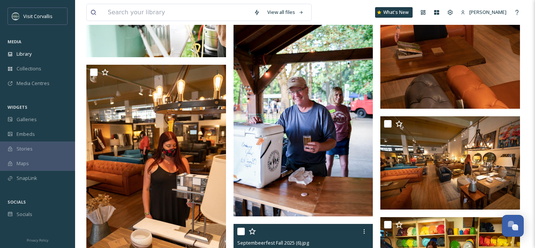
scroll to position [29344, 0]
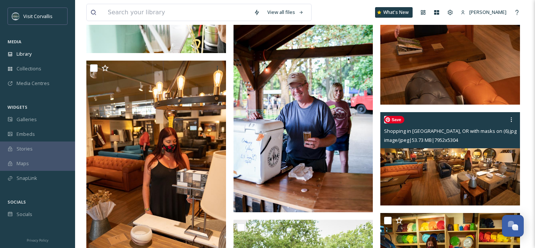
click at [440, 186] on img at bounding box center [451, 158] width 140 height 93
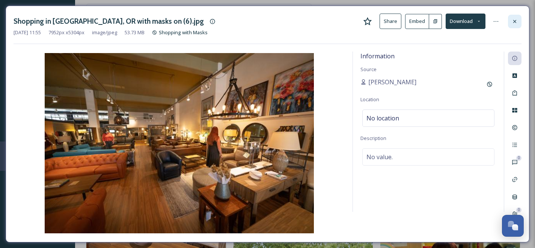
click at [514, 20] on icon at bounding box center [515, 21] width 3 height 3
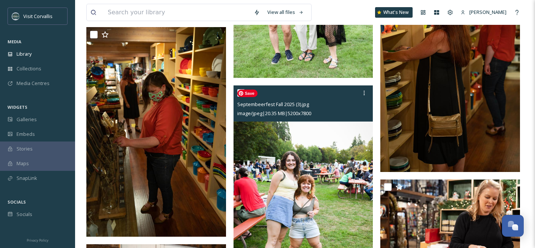
scroll to position [29704, 0]
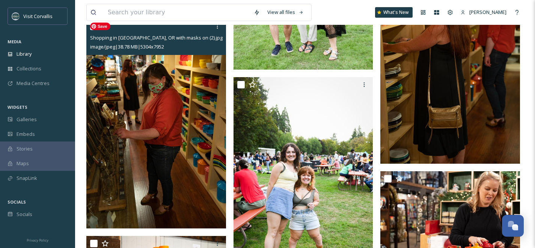
click at [193, 134] on img at bounding box center [156, 123] width 140 height 209
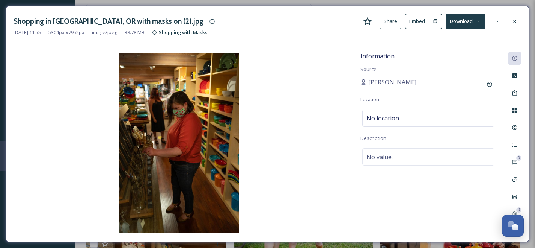
click at [516, 21] on icon at bounding box center [515, 21] width 3 height 3
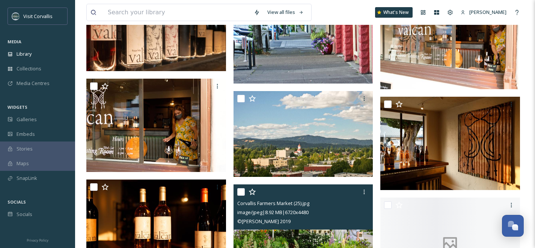
scroll to position [59811, 0]
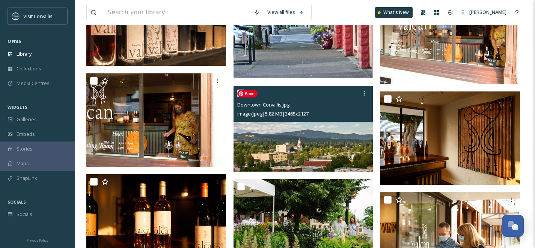
click at [336, 134] on img at bounding box center [304, 129] width 140 height 86
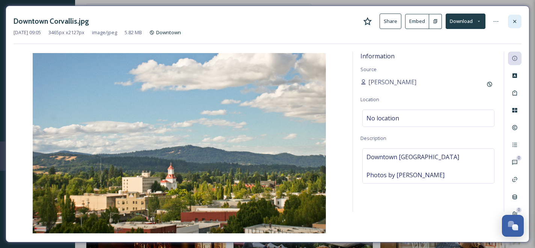
click at [516, 20] on icon at bounding box center [515, 21] width 3 height 3
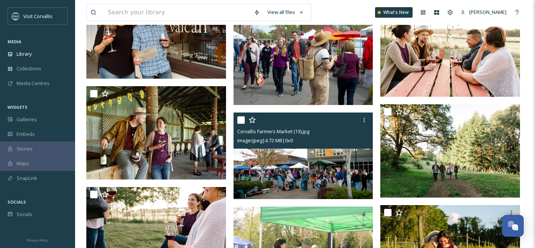
scroll to position [60306, 0]
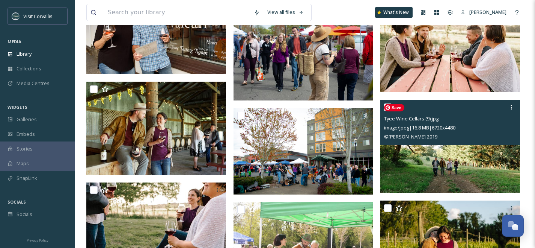
click at [424, 149] on img at bounding box center [451, 146] width 140 height 93
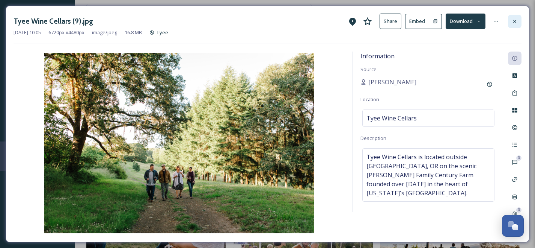
click at [517, 21] on icon at bounding box center [515, 21] width 6 height 6
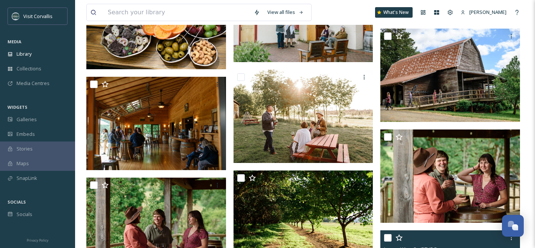
scroll to position [61840, 0]
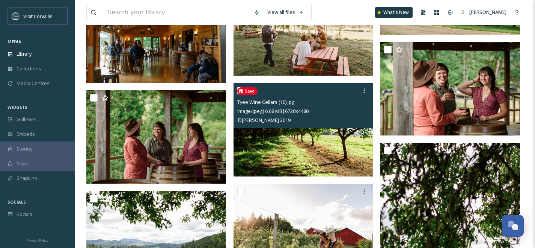
click at [328, 149] on img at bounding box center [304, 129] width 140 height 93
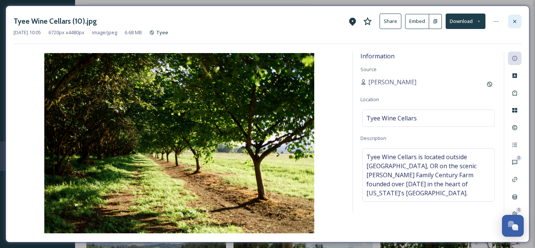
click at [513, 18] on icon at bounding box center [515, 21] width 6 height 6
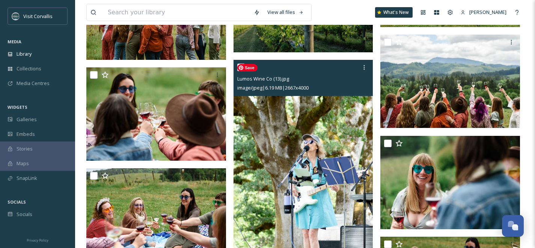
scroll to position [62264, 0]
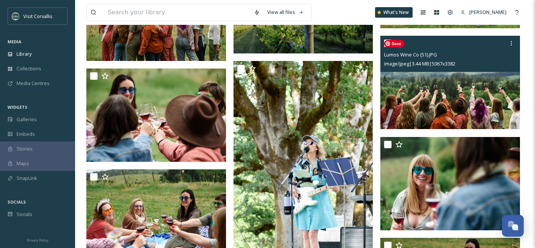
click at [477, 94] on img at bounding box center [451, 82] width 140 height 93
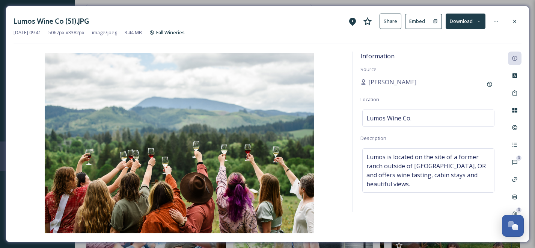
click at [393, 21] on button "Share" at bounding box center [391, 21] width 22 height 15
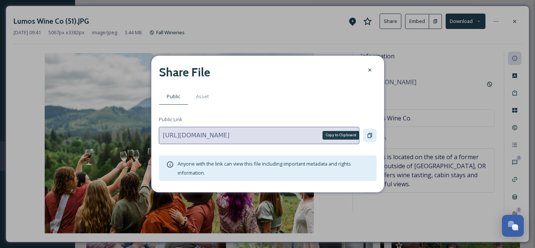
click at [367, 137] on icon at bounding box center [370, 135] width 6 height 6
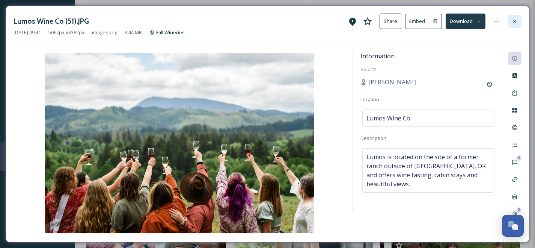
click at [515, 21] on icon at bounding box center [515, 21] width 6 height 6
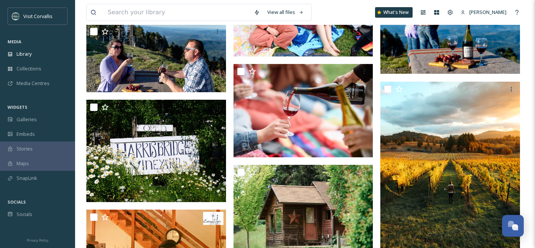
scroll to position [64045, 0]
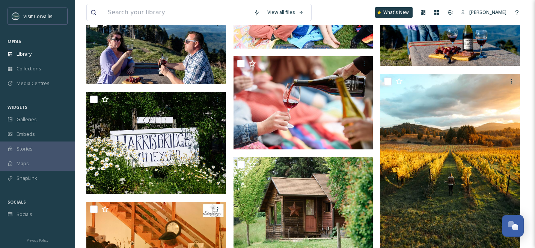
click at [451, 145] on img at bounding box center [451, 160] width 140 height 175
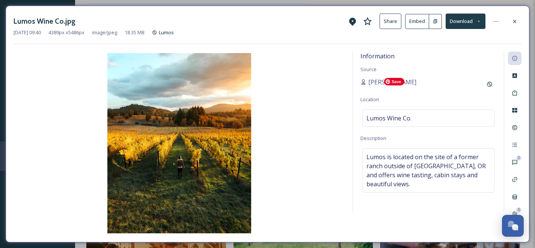
click at [514, 21] on icon at bounding box center [515, 21] width 6 height 6
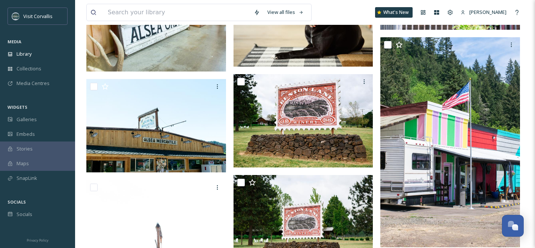
scroll to position [74413, 0]
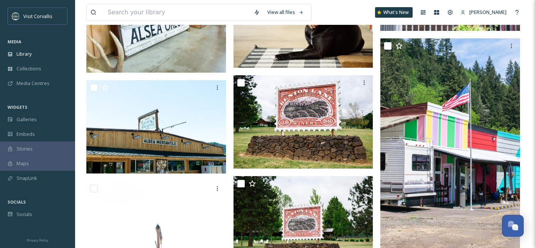
click at [444, 119] on img at bounding box center [451, 143] width 140 height 210
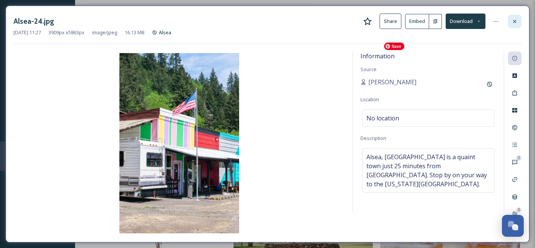
drag, startPoint x: 451, startPoint y: 145, endPoint x: 517, endPoint y: 21, distance: 140.7
click at [517, 21] on icon at bounding box center [515, 21] width 6 height 6
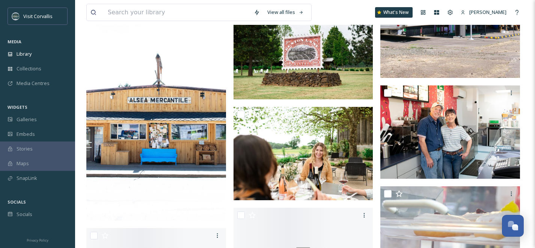
scroll to position [74585, 0]
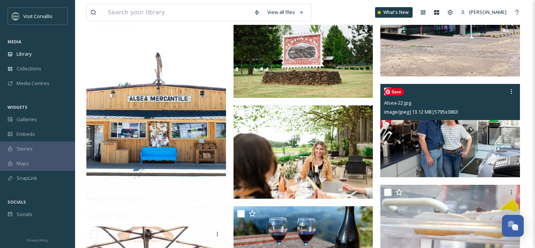
click at [445, 132] on img at bounding box center [451, 130] width 140 height 93
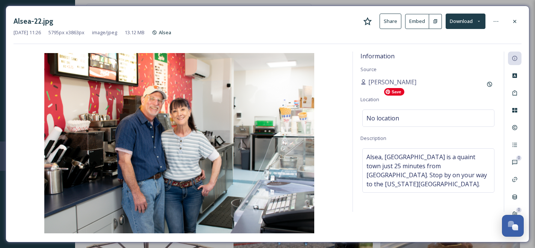
click at [516, 21] on icon at bounding box center [515, 21] width 6 height 6
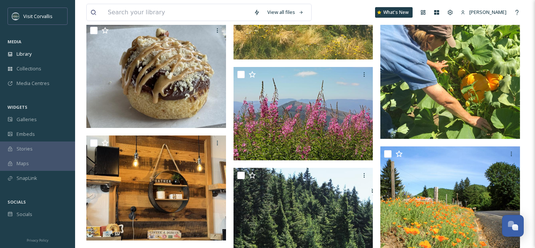
scroll to position [81766, 0]
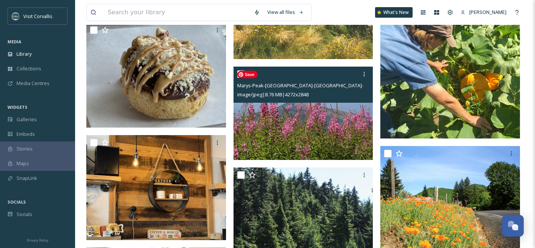
click at [299, 90] on div "Marys-Peak-[GEOGRAPHIC_DATA]-OR-LaineyMorse (7).jpg image/jpeg | 8.76 MB | 4272…" at bounding box center [304, 113] width 140 height 93
click at [309, 121] on img at bounding box center [304, 113] width 140 height 93
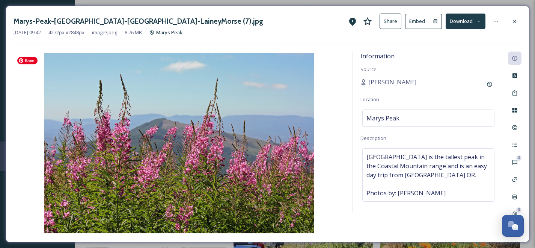
click at [516, 20] on icon at bounding box center [515, 21] width 3 height 3
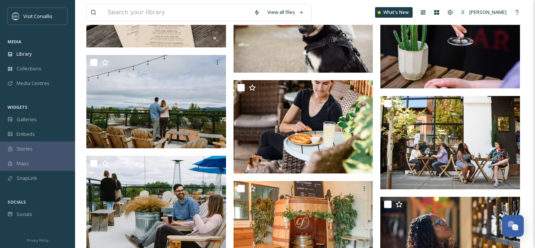
scroll to position [88304, 0]
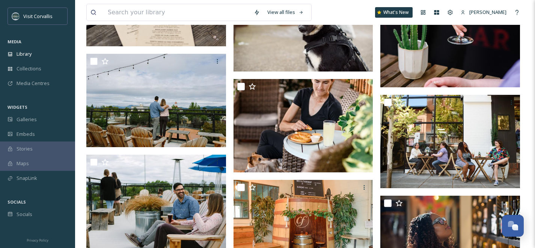
drag, startPoint x: 517, startPoint y: 21, endPoint x: 179, endPoint y: 109, distance: 349.2
click at [179, 109] on img at bounding box center [156, 100] width 140 height 93
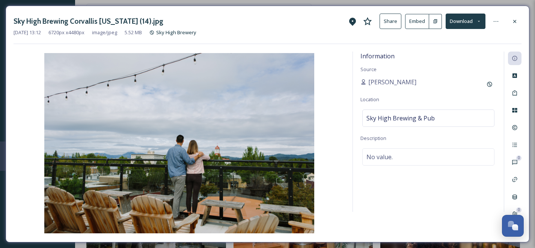
click at [514, 21] on icon at bounding box center [515, 21] width 3 height 3
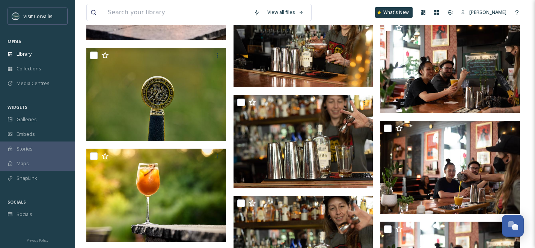
scroll to position [92852, 0]
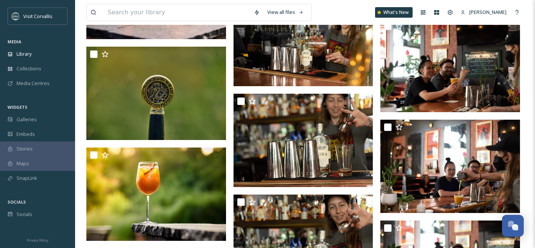
click at [198, 77] on img at bounding box center [156, 93] width 140 height 93
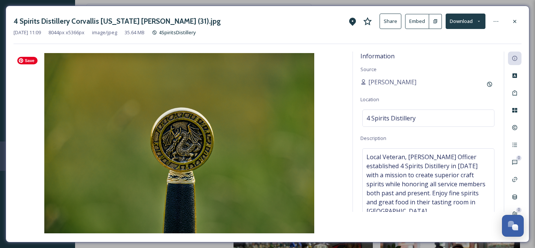
click at [516, 20] on icon at bounding box center [515, 21] width 3 height 3
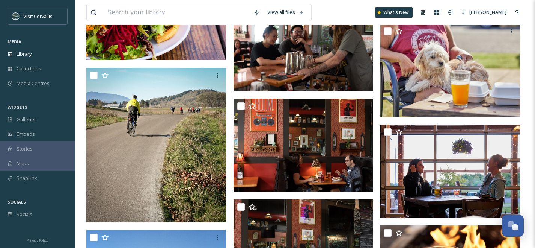
scroll to position [94057, 0]
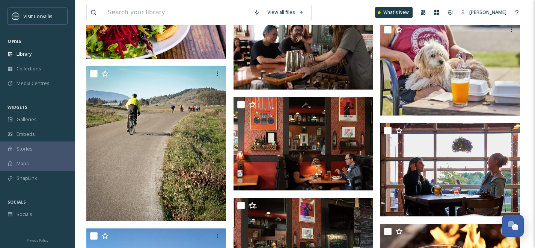
click at [157, 104] on img at bounding box center [156, 143] width 140 height 154
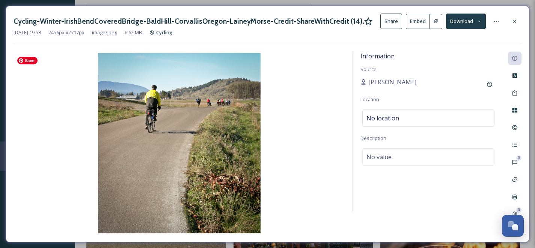
click at [396, 24] on button "Share" at bounding box center [392, 21] width 22 height 15
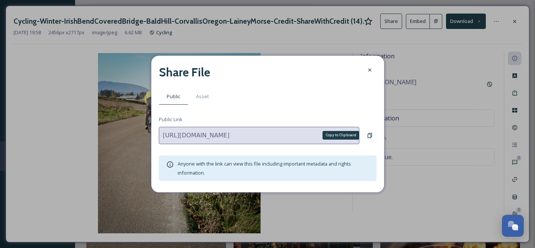
click at [368, 133] on icon at bounding box center [370, 135] width 6 height 6
drag, startPoint x: 179, startPoint y: 109, endPoint x: 87, endPoint y: 156, distance: 103.5
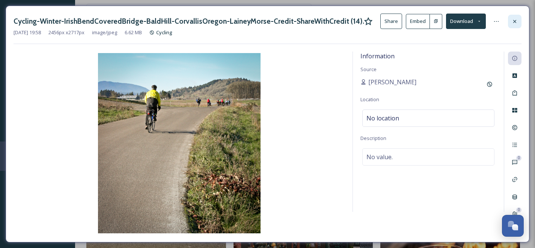
drag, startPoint x: 87, startPoint y: 156, endPoint x: 515, endPoint y: 20, distance: 449.4
click at [515, 20] on icon at bounding box center [515, 21] width 6 height 6
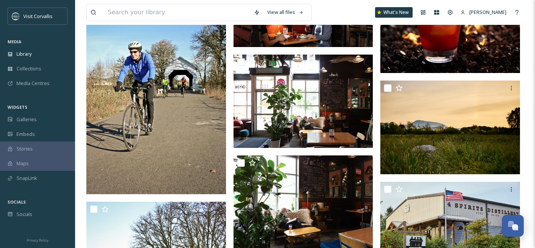
scroll to position [94317, 0]
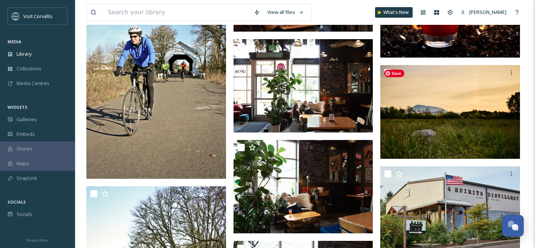
click at [433, 125] on img at bounding box center [451, 111] width 140 height 93
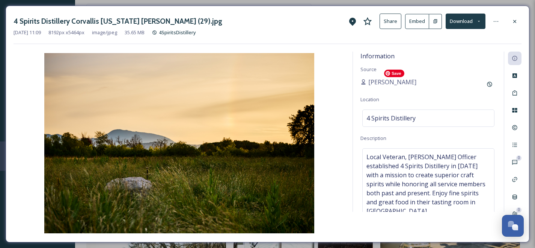
click at [390, 23] on button "Share" at bounding box center [391, 21] width 22 height 15
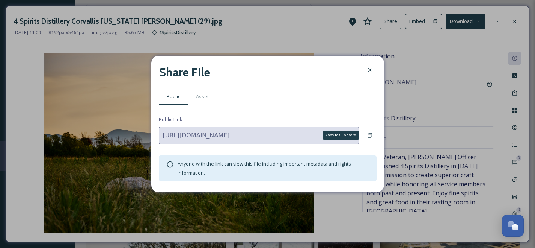
click at [370, 133] on icon at bounding box center [370, 135] width 6 height 6
click at [366, 69] on div at bounding box center [370, 70] width 14 height 14
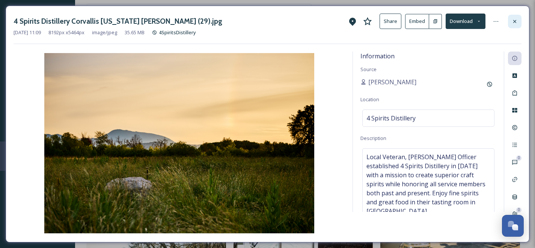
click at [515, 20] on icon at bounding box center [515, 21] width 6 height 6
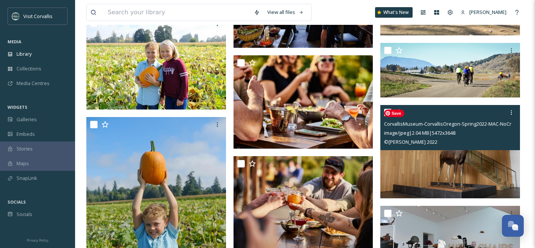
scroll to position [95929, 0]
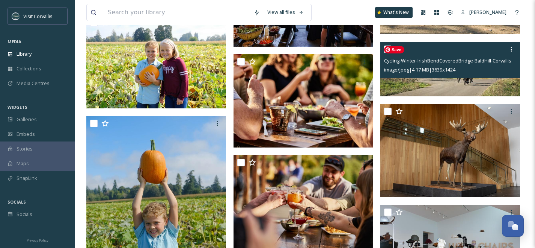
click at [441, 84] on img at bounding box center [451, 69] width 140 height 55
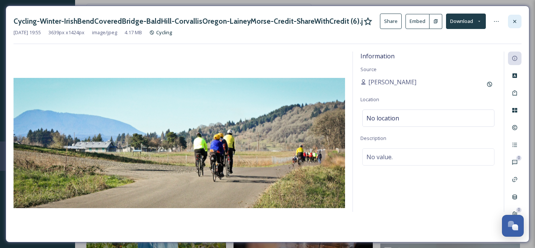
click at [514, 21] on icon at bounding box center [515, 21] width 6 height 6
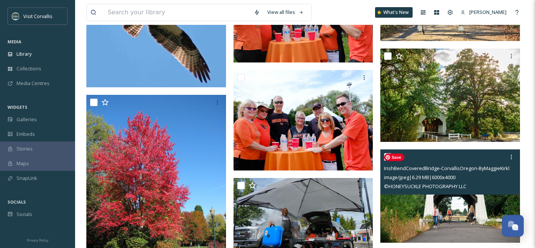
scroll to position [99727, 0]
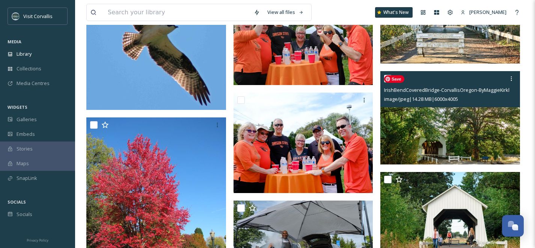
click at [414, 143] on img at bounding box center [451, 117] width 140 height 93
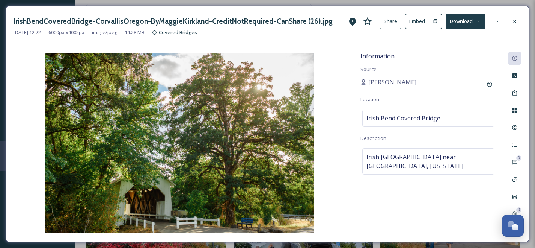
click at [388, 24] on button "Share" at bounding box center [391, 21] width 22 height 15
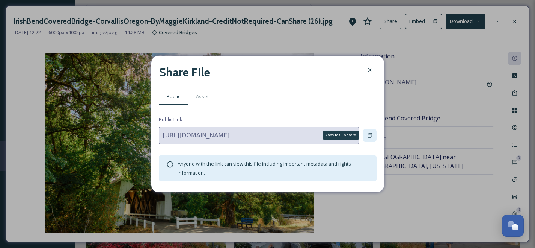
click at [370, 135] on icon at bounding box center [370, 135] width 6 height 6
click at [368, 70] on icon at bounding box center [370, 70] width 6 height 6
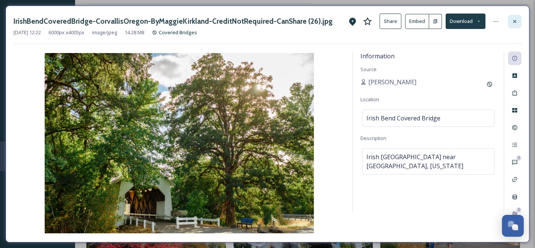
click at [515, 20] on icon at bounding box center [515, 21] width 6 height 6
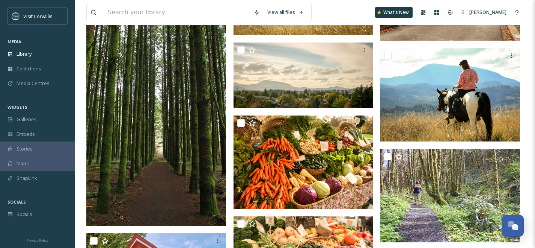
scroll to position [102260, 0]
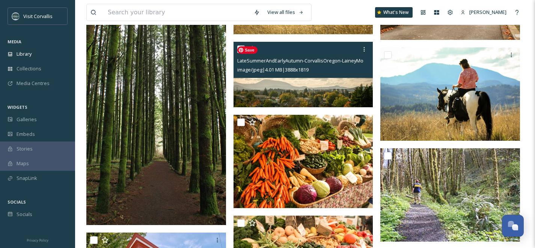
click at [295, 84] on img at bounding box center [304, 74] width 140 height 65
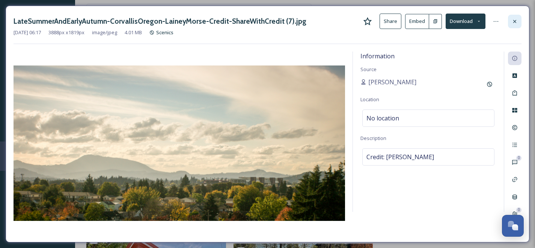
click at [513, 21] on icon at bounding box center [515, 21] width 6 height 6
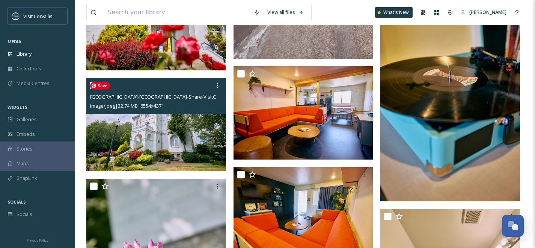
scroll to position [107420, 0]
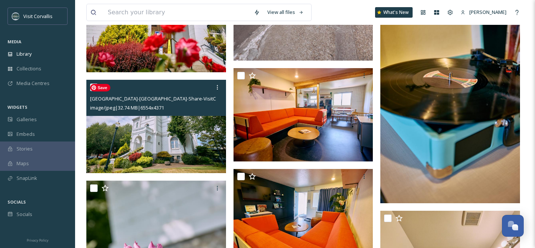
click at [197, 141] on img at bounding box center [156, 126] width 140 height 93
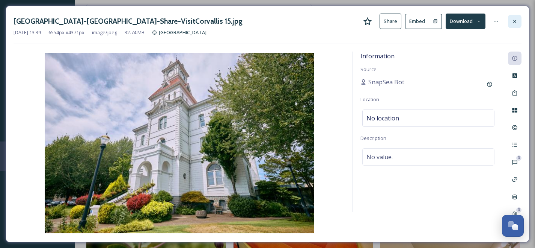
click at [519, 19] on div at bounding box center [515, 22] width 14 height 14
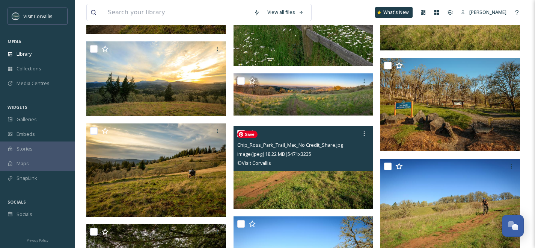
scroll to position [111639, 0]
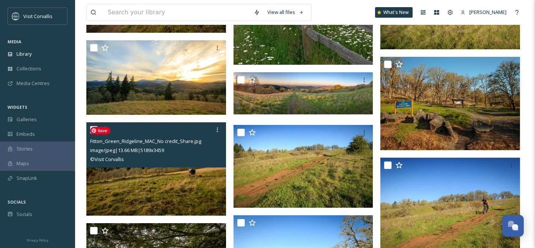
click at [197, 186] on img at bounding box center [156, 168] width 140 height 93
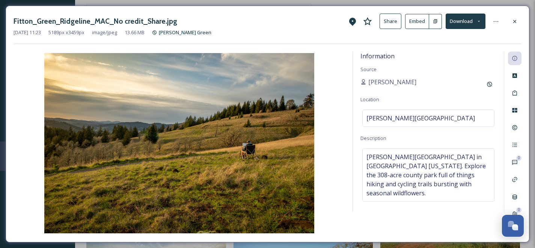
click at [514, 19] on icon at bounding box center [515, 21] width 6 height 6
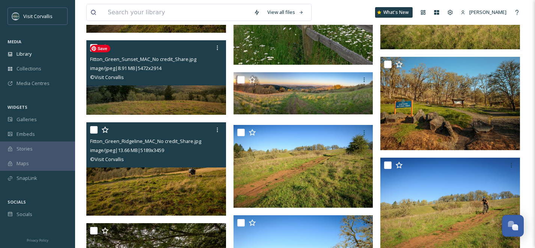
click at [209, 98] on img at bounding box center [156, 77] width 140 height 74
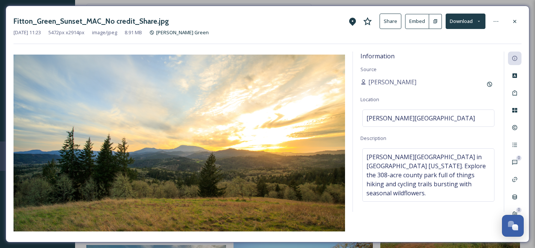
click at [393, 22] on button "Share" at bounding box center [391, 21] width 22 height 15
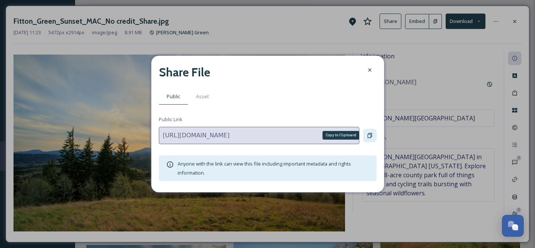
click at [370, 135] on icon at bounding box center [370, 135] width 6 height 6
click at [370, 67] on div at bounding box center [370, 70] width 14 height 14
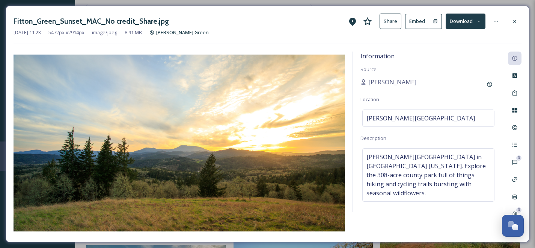
drag, startPoint x: 513, startPoint y: 19, endPoint x: 495, endPoint y: 21, distance: 17.8
click at [513, 19] on icon at bounding box center [515, 21] width 6 height 6
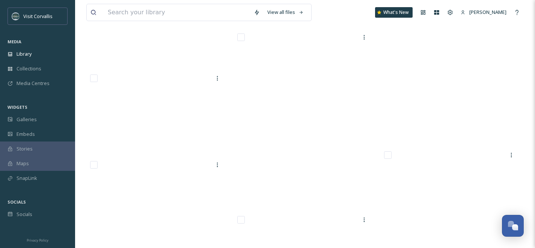
scroll to position [137858, 0]
